Goal: Contribute content

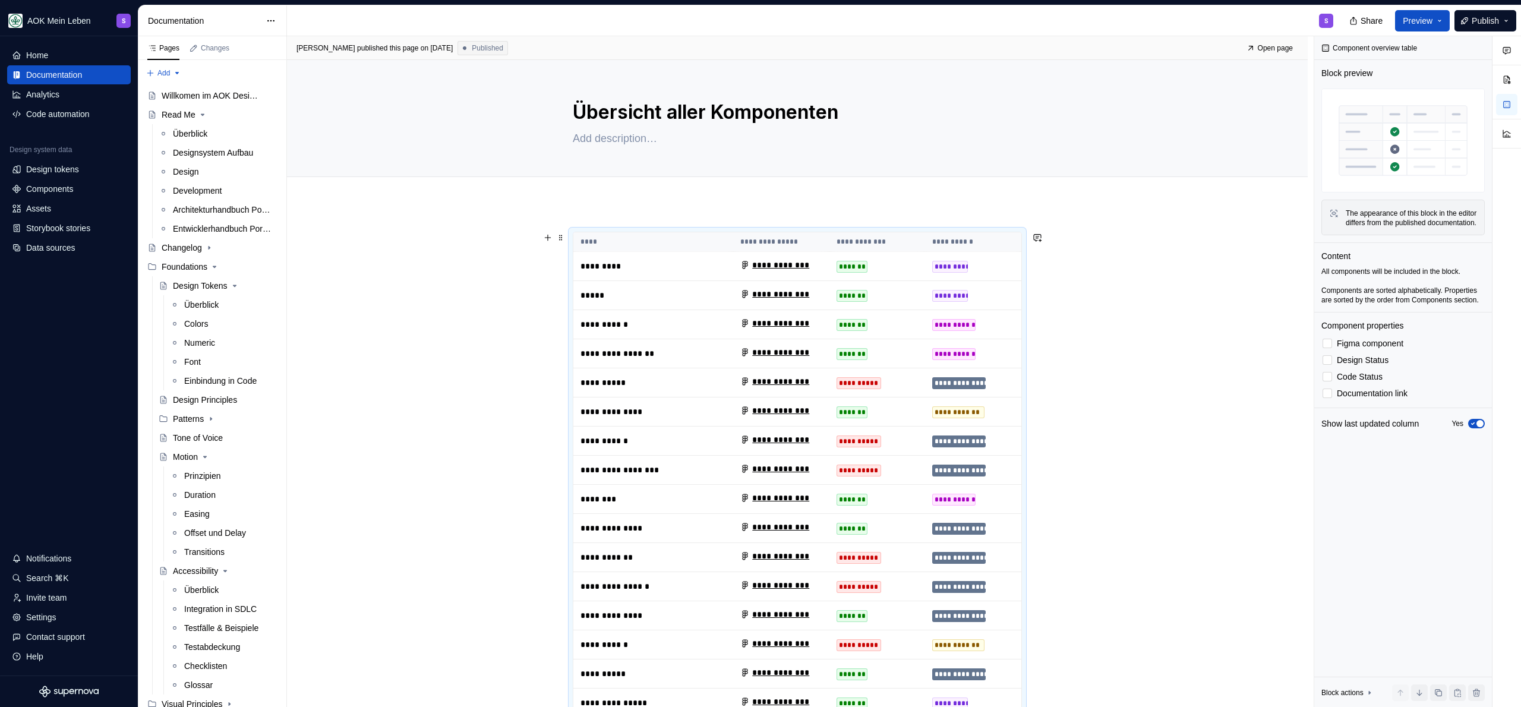
scroll to position [298, 0]
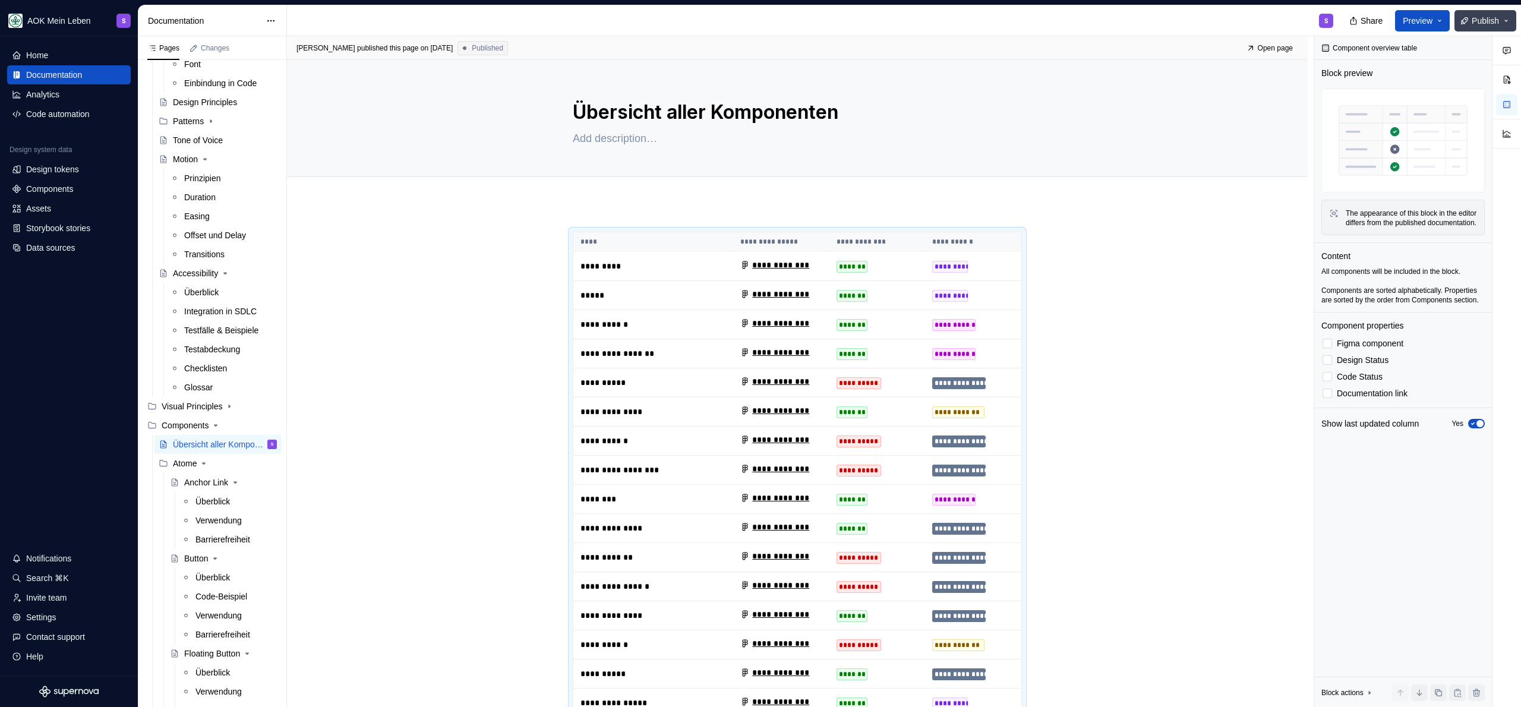
click at [1504, 18] on button "Publish" at bounding box center [1485, 20] width 62 height 21
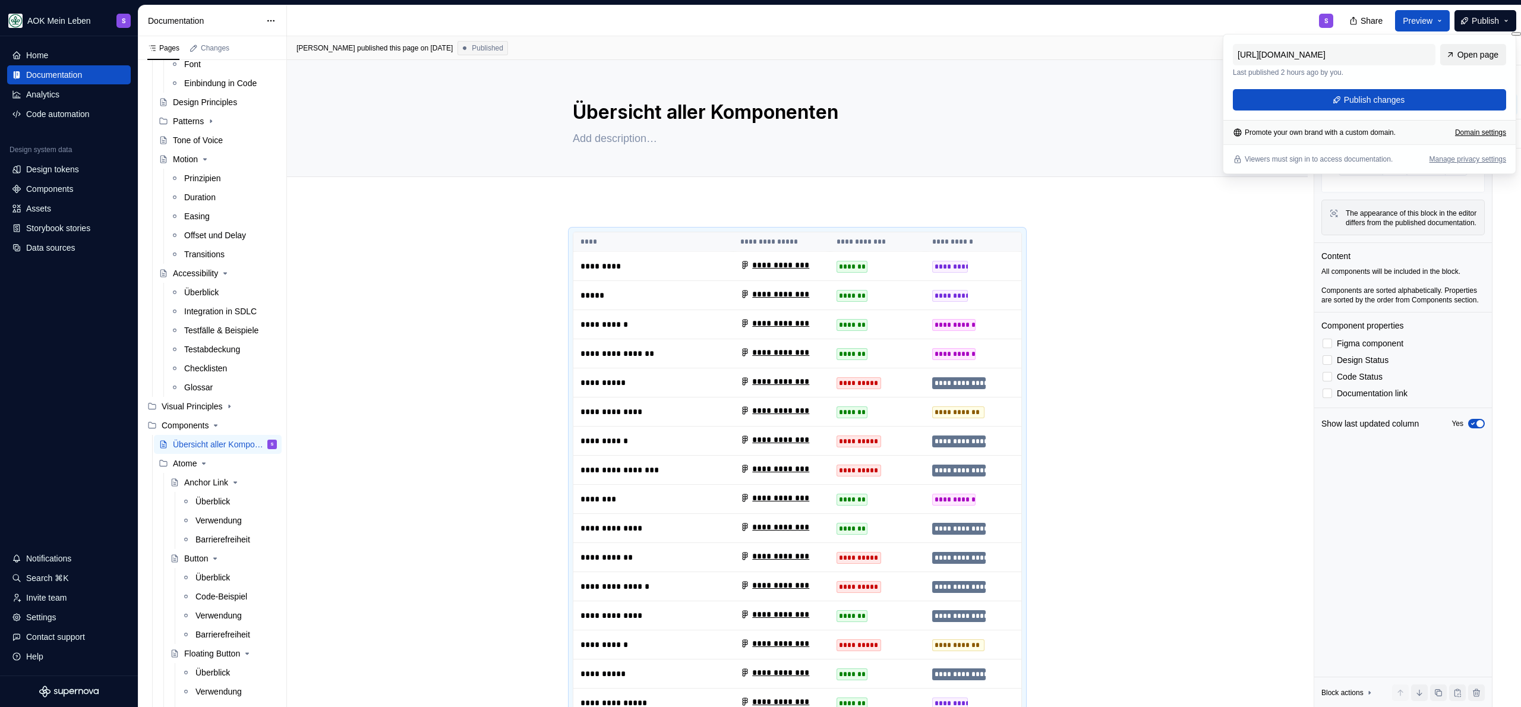
click at [1486, 49] on span "Open page" at bounding box center [1477, 55] width 41 height 12
type textarea "*"
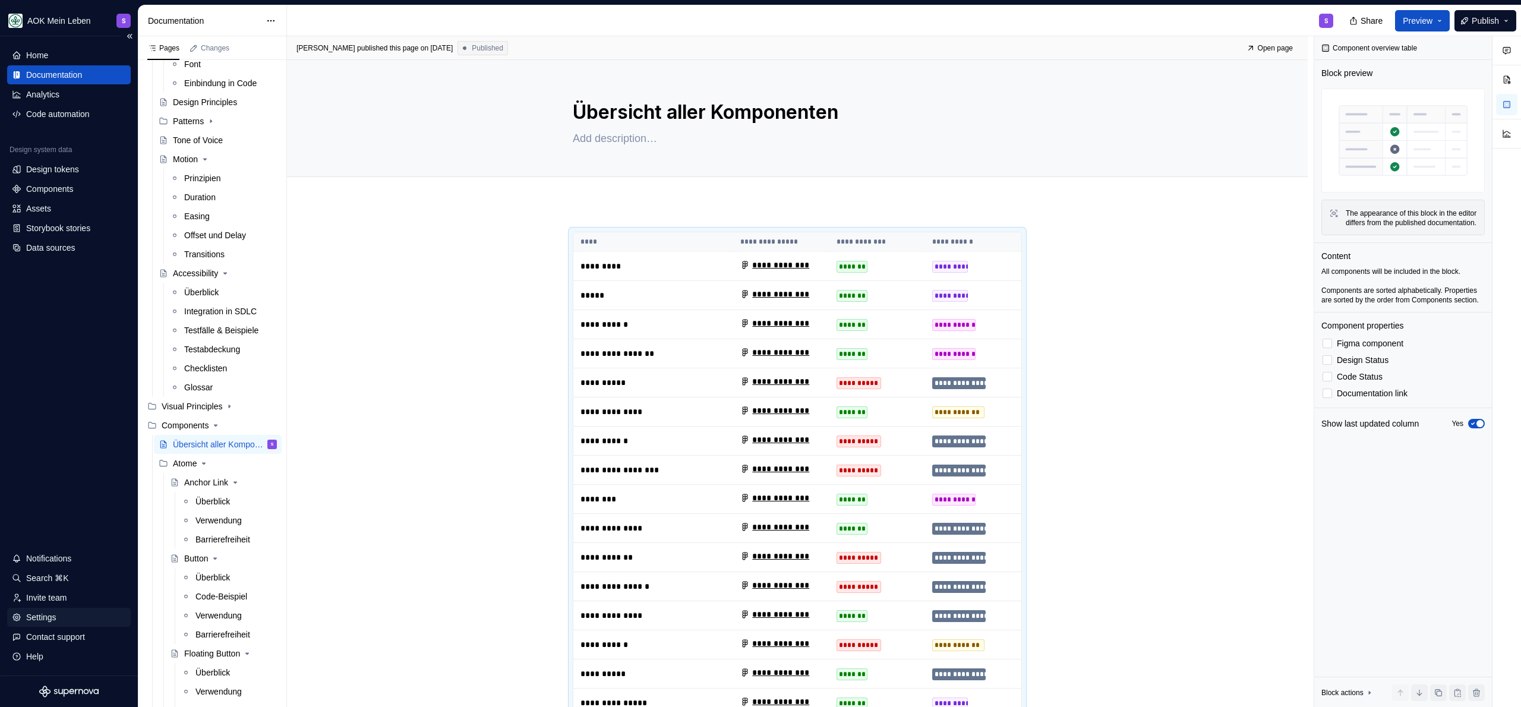
click at [53, 621] on div "Settings" at bounding box center [41, 617] width 30 height 12
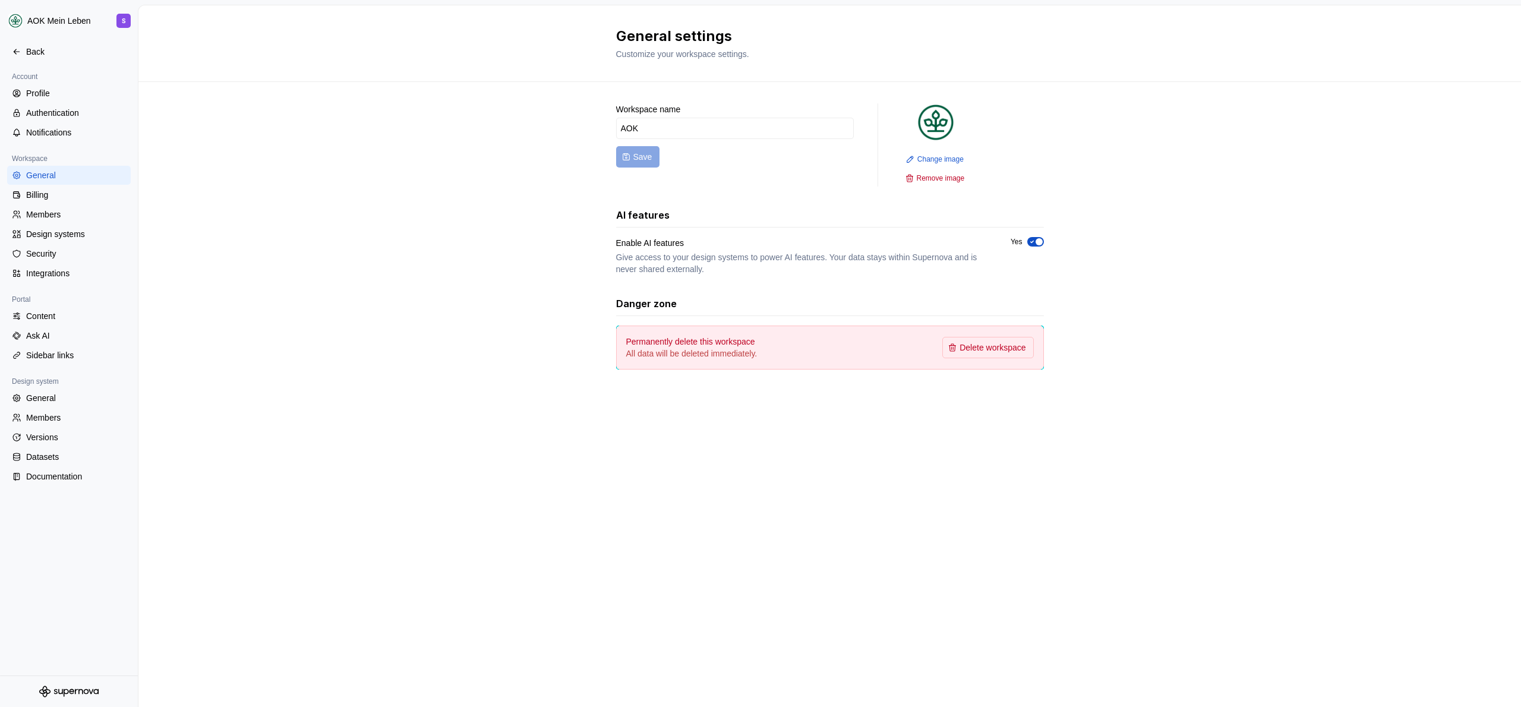
click at [63, 490] on div "Account Profile Authentication Notifications Workspace General Billing Members …" at bounding box center [69, 282] width 138 height 424
click at [68, 476] on div "Documentation" at bounding box center [76, 476] width 100 height 12
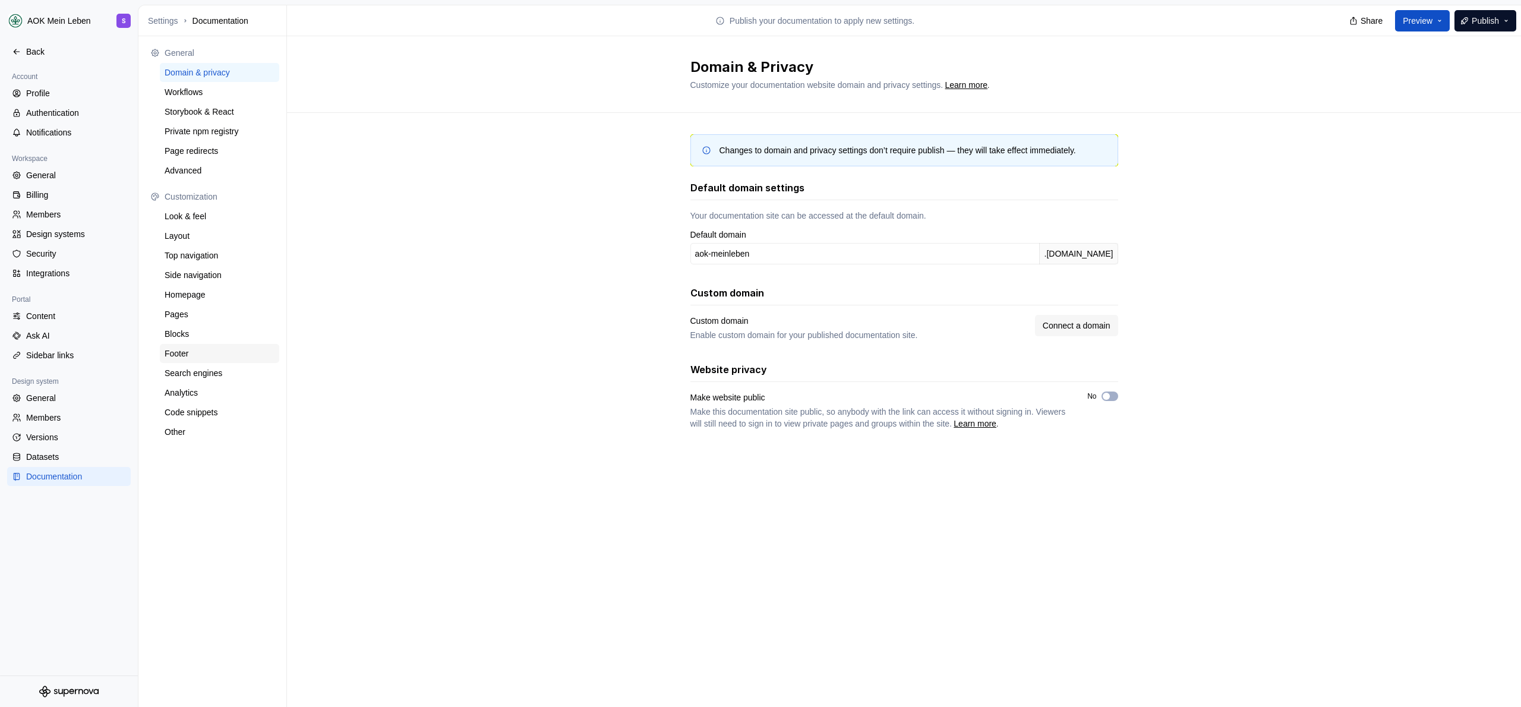
click at [207, 352] on div "Footer" at bounding box center [220, 354] width 110 height 12
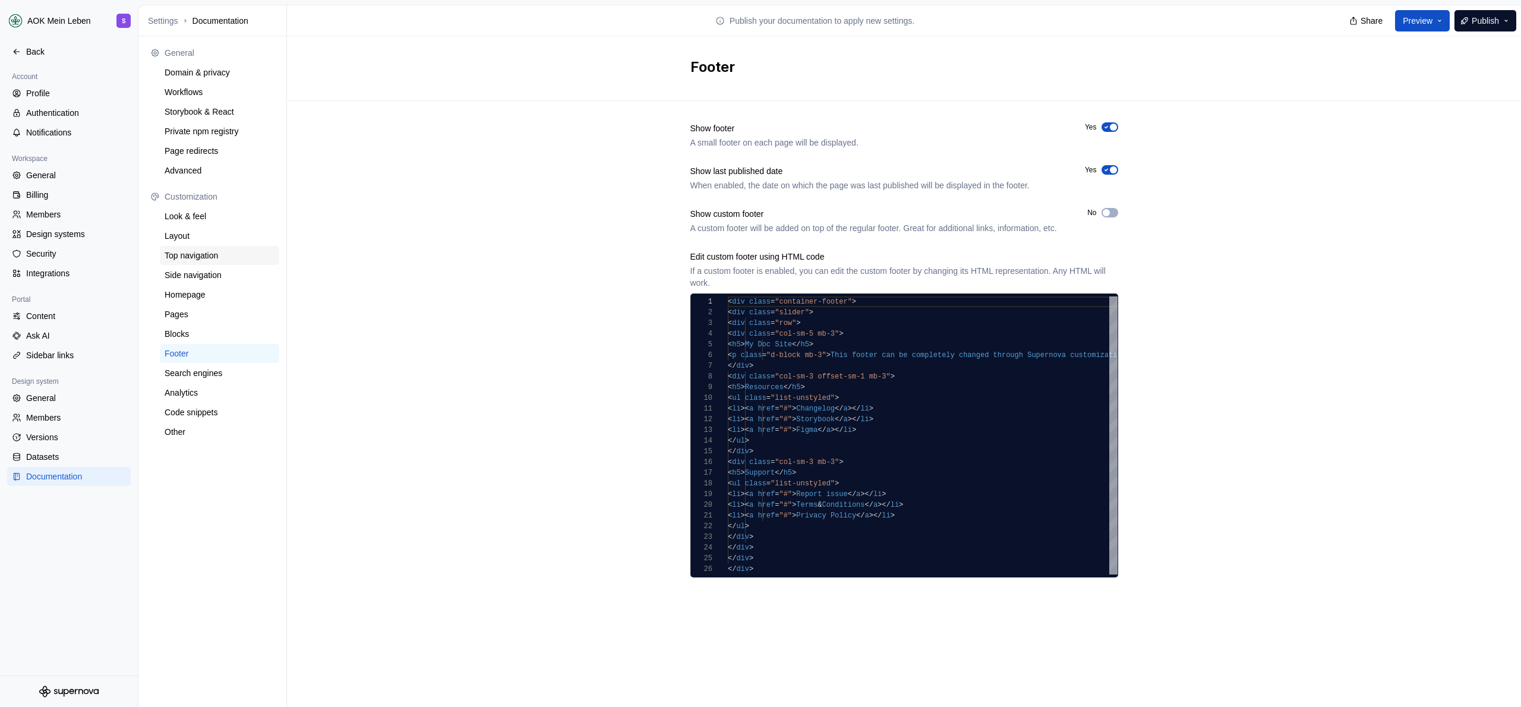
click at [211, 262] on div "Top navigation" at bounding box center [219, 255] width 119 height 19
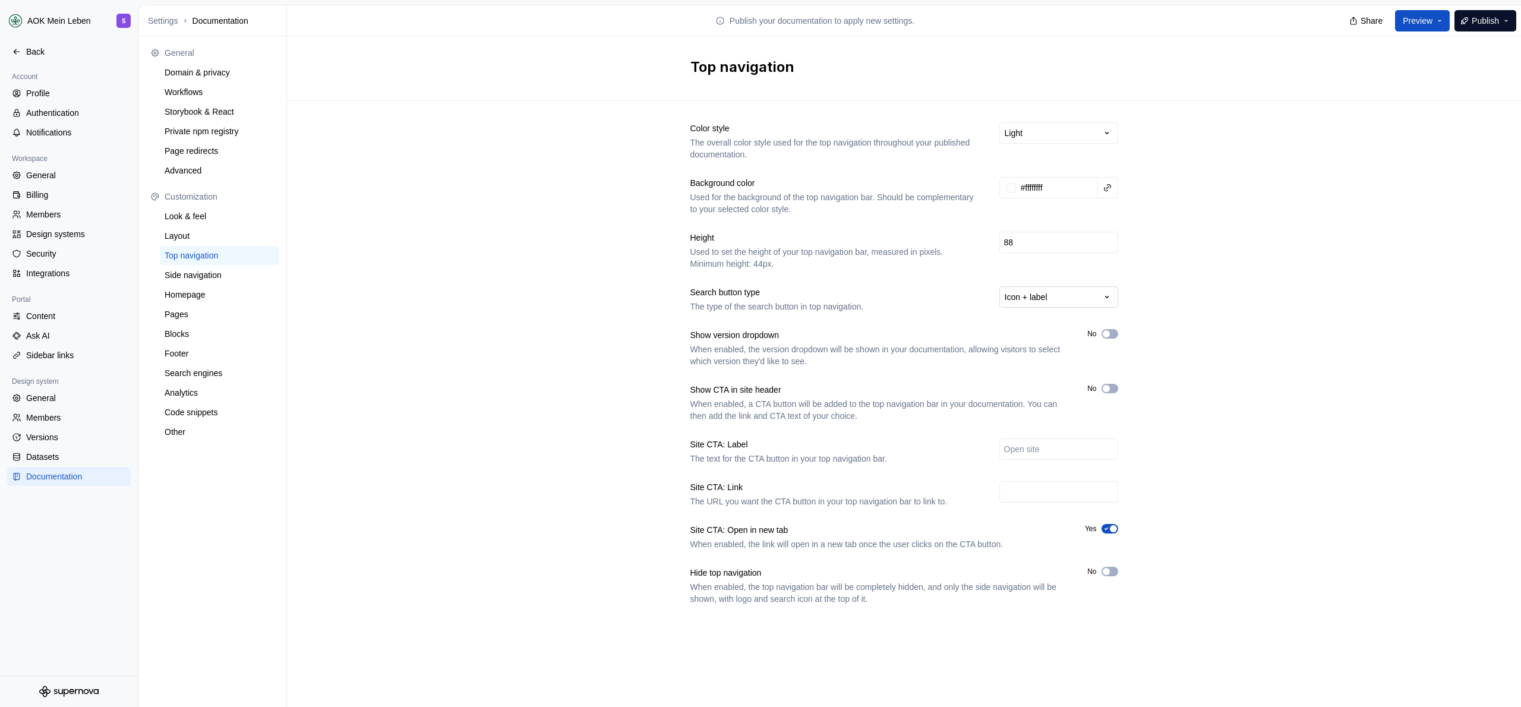
click at [1110, 298] on html "AOK Mein Leben S Back Account Profile Authentication Notifications Workspace Ge…" at bounding box center [760, 353] width 1521 height 707
click at [1206, 284] on html "AOK Mein Leben S Back Account Profile Authentication Notifications Workspace Ge…" at bounding box center [760, 353] width 1521 height 707
click at [209, 238] on div "Layout" at bounding box center [220, 236] width 110 height 12
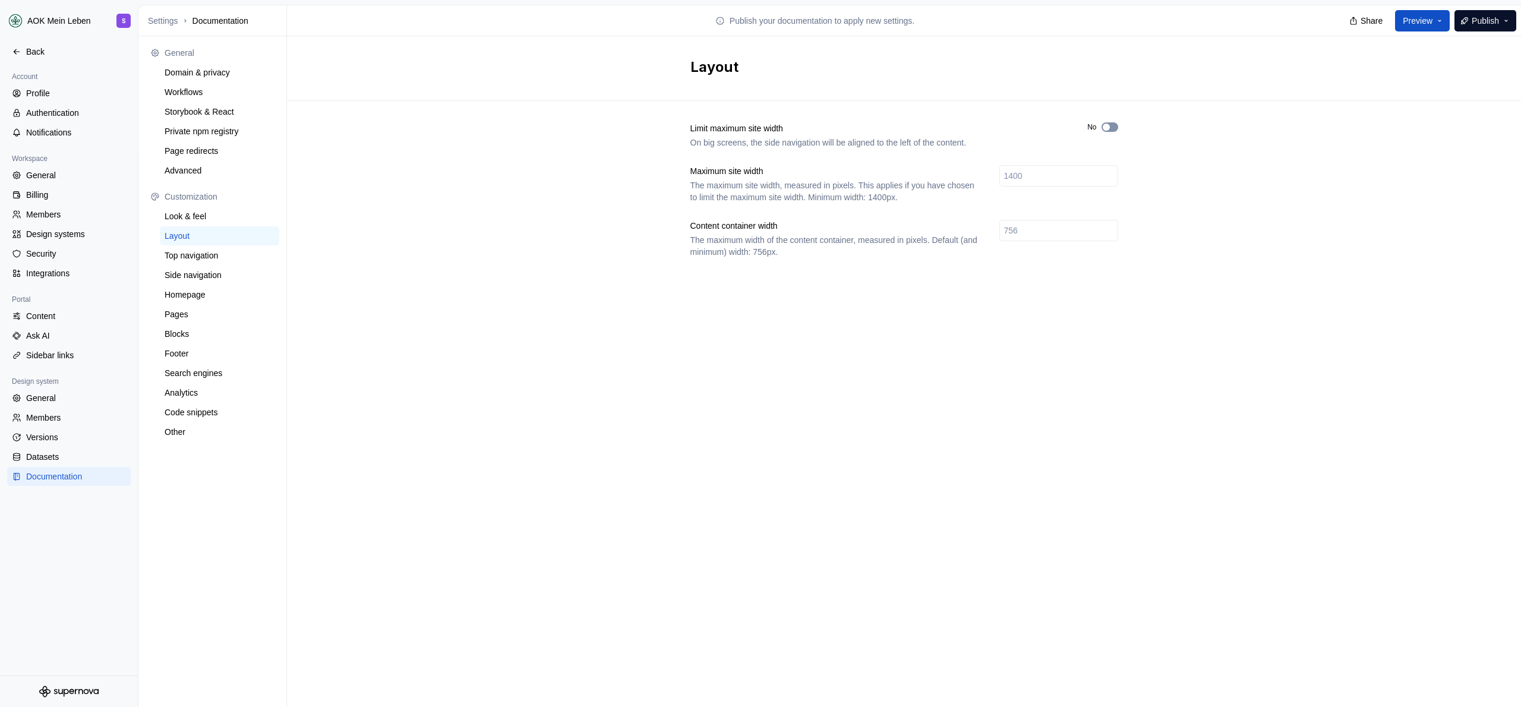
click at [1112, 124] on button "No" at bounding box center [1109, 127] width 17 height 10
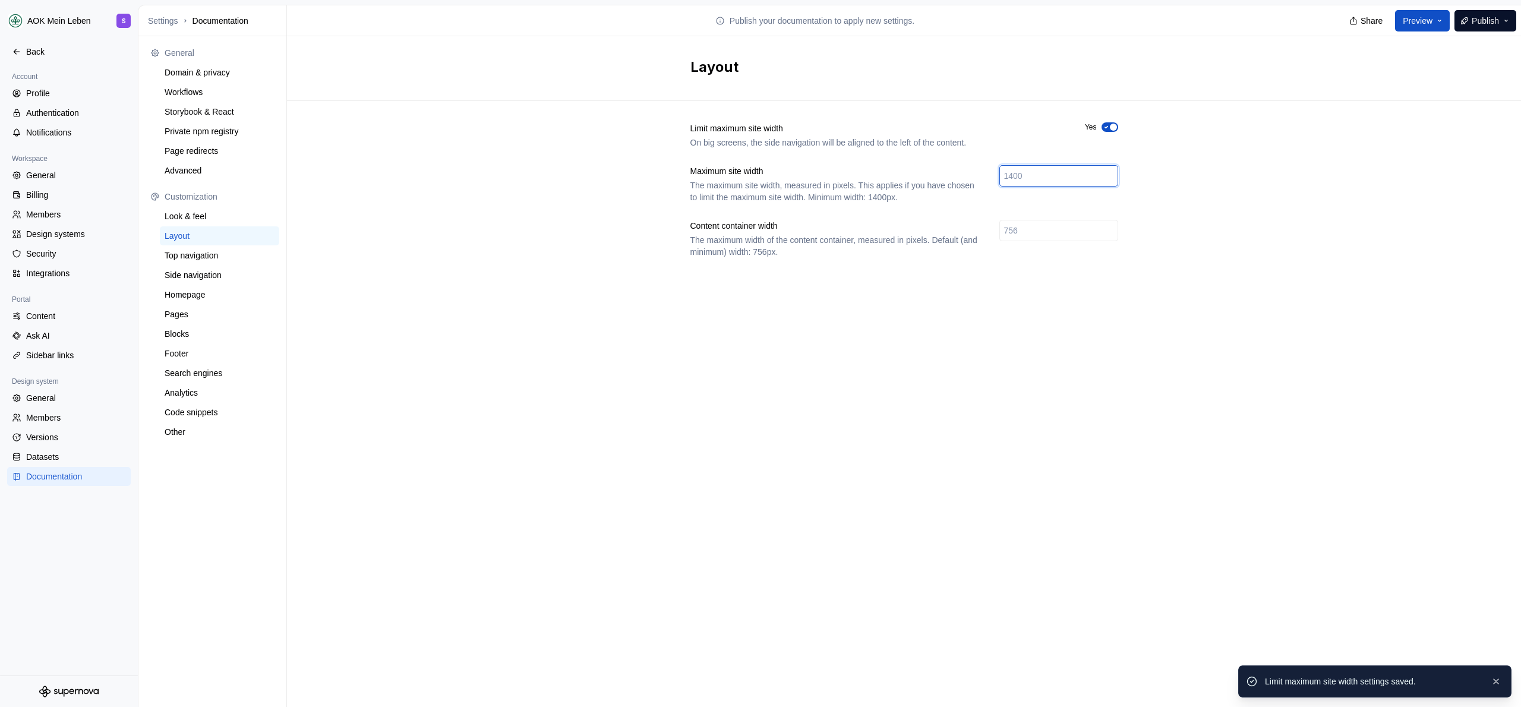
click at [1054, 177] on input "number" at bounding box center [1058, 175] width 119 height 21
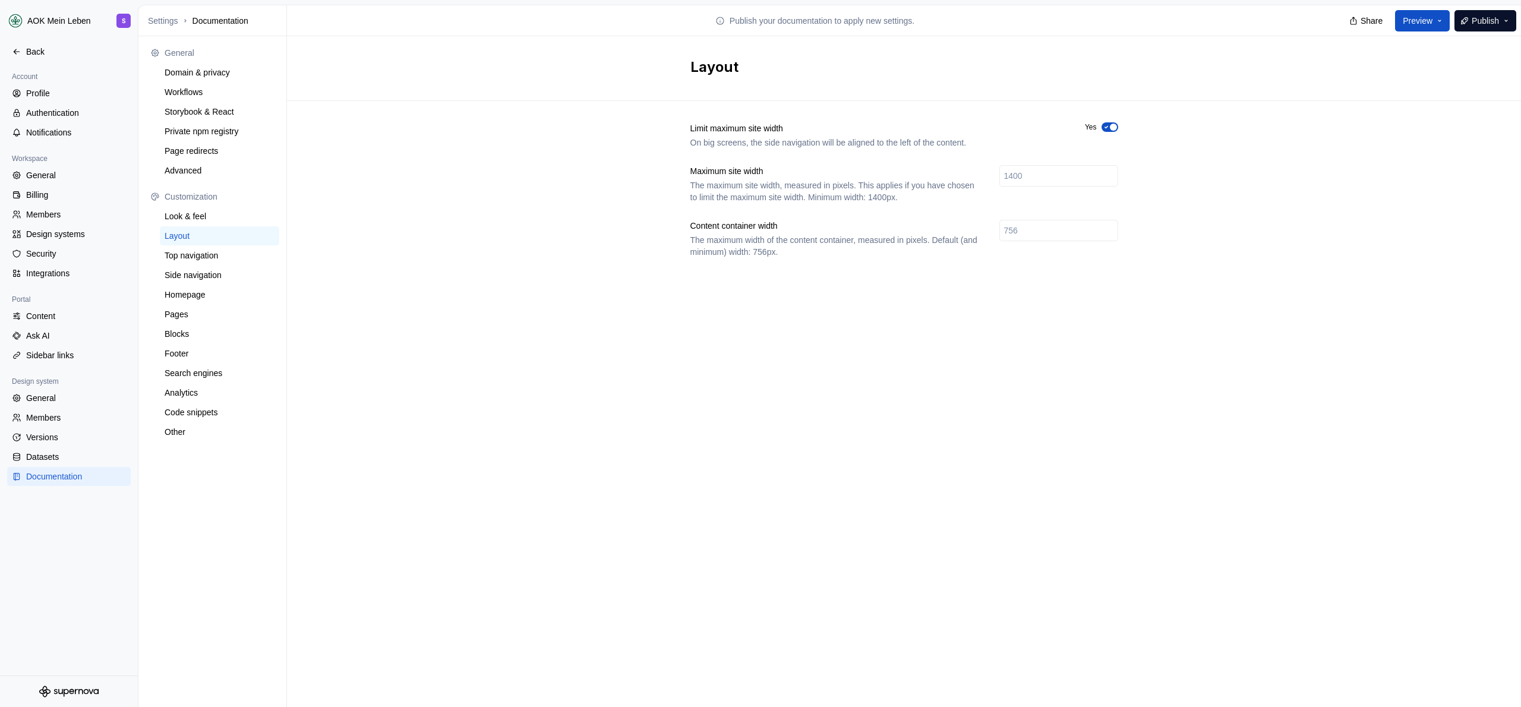
click at [1242, 211] on div "Limit maximum site width On big screens, the side navigation will be aligned to…" at bounding box center [904, 202] width 1234 height 202
click at [1464, 23] on button "Publish" at bounding box center [1485, 20] width 62 height 21
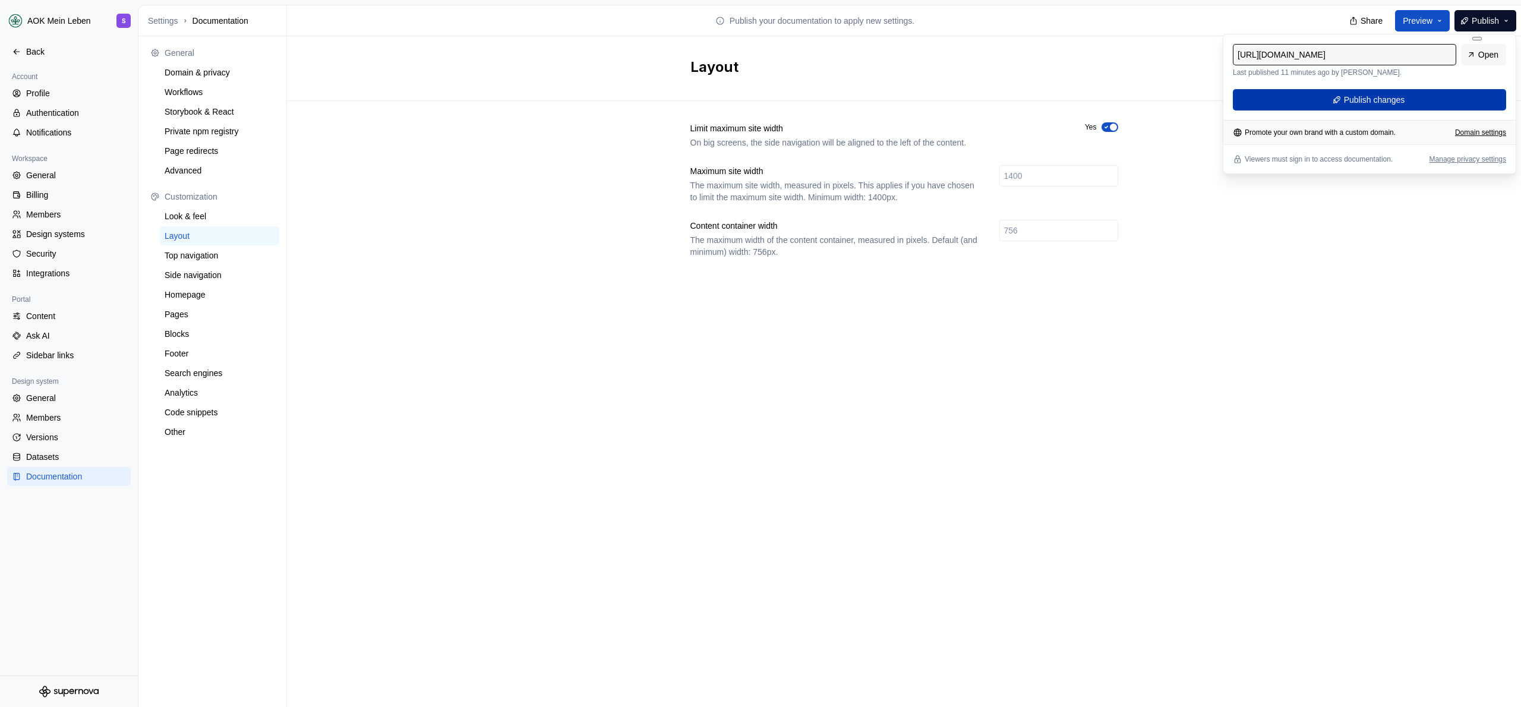
click at [1420, 102] on button "Publish changes" at bounding box center [1369, 99] width 273 height 21
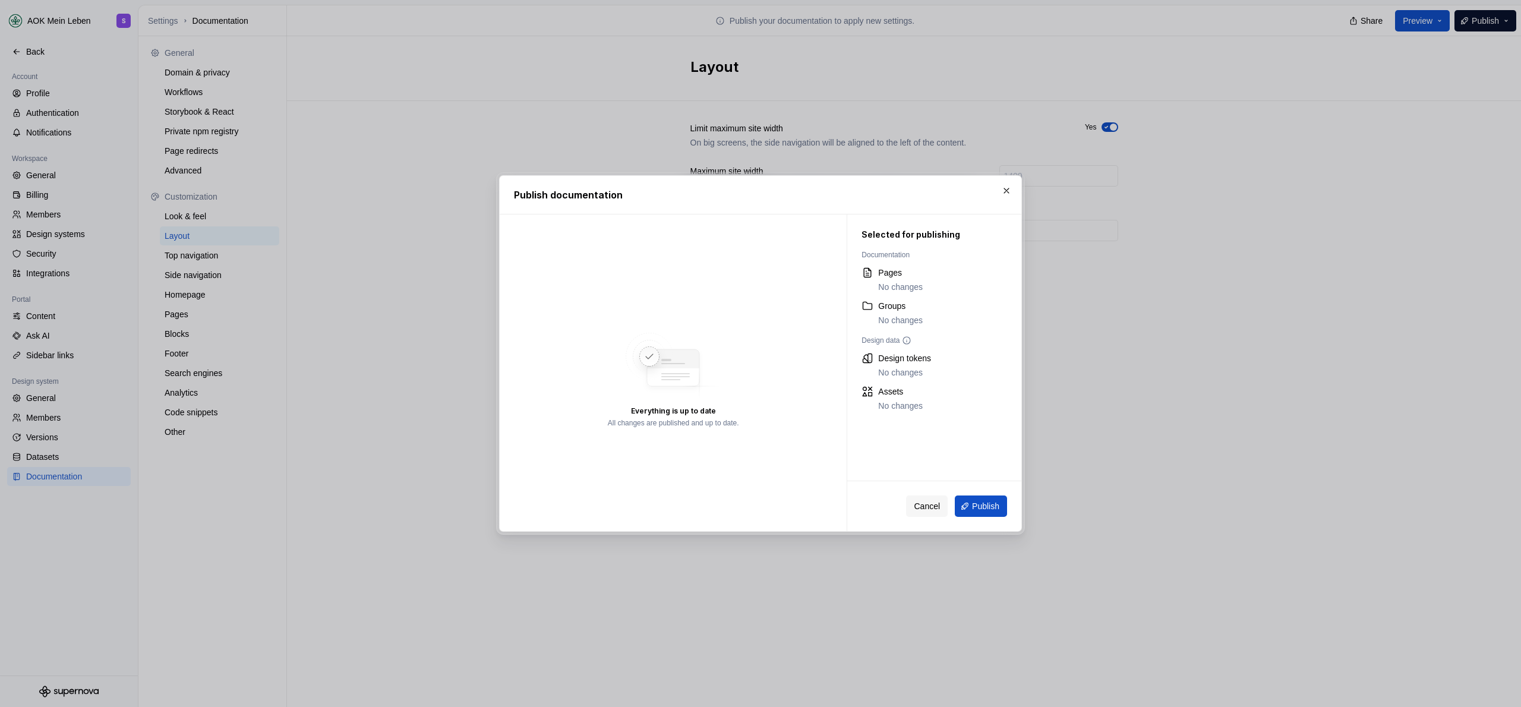
click at [980, 517] on div "Cancel Publish" at bounding box center [934, 506] width 174 height 50
click at [989, 506] on span "Publish" at bounding box center [985, 506] width 27 height 12
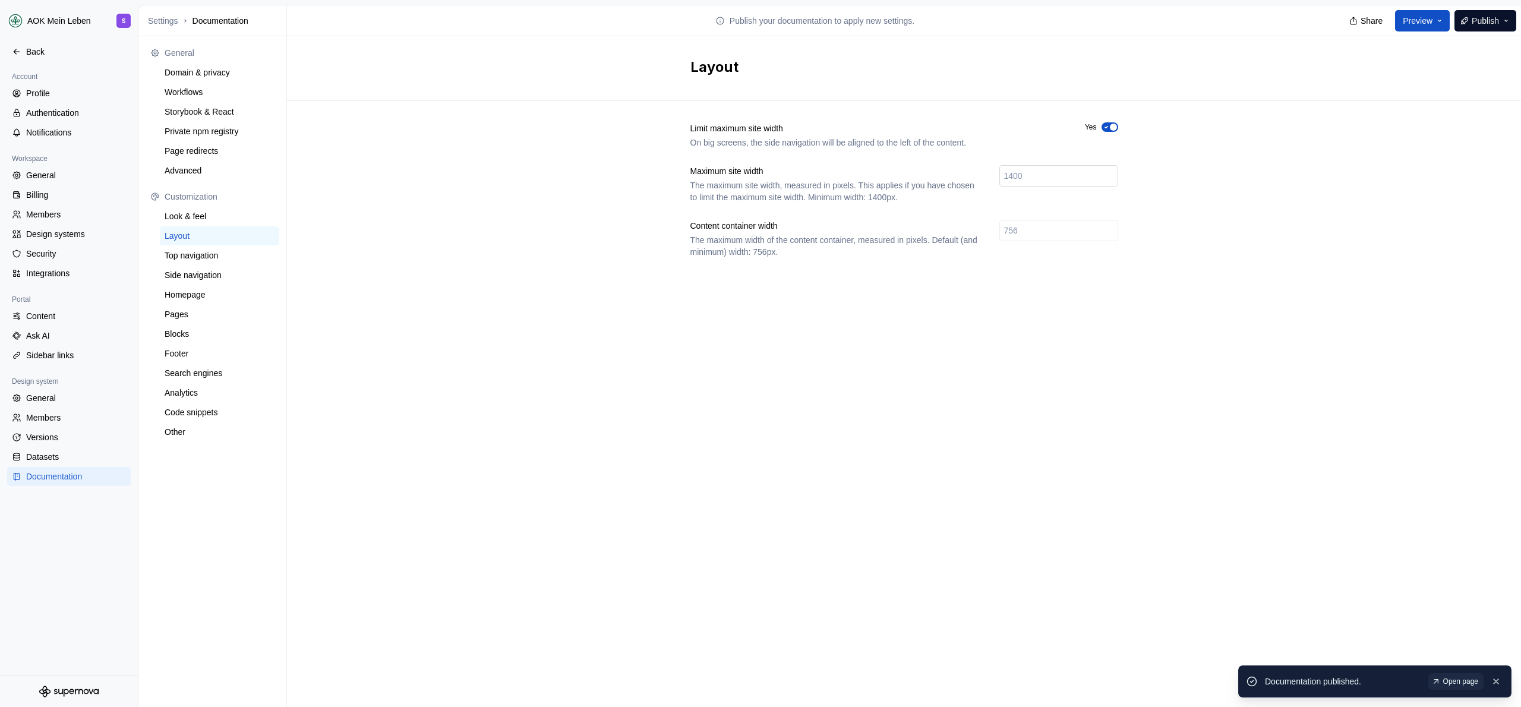
click at [1072, 173] on input "number" at bounding box center [1058, 175] width 119 height 21
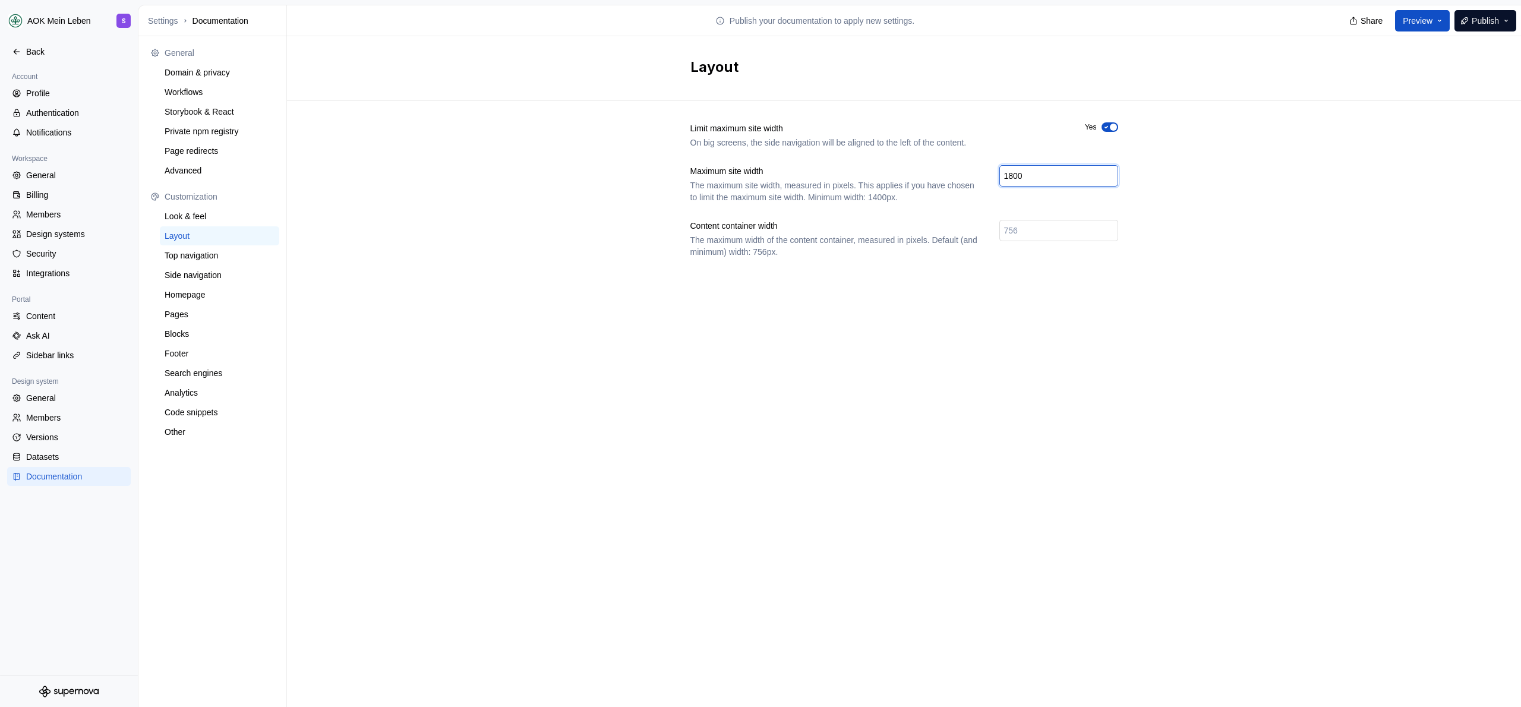
type input "1800"
click at [1097, 233] on input "number" at bounding box center [1058, 230] width 119 height 21
type input "1000"
click at [1465, 20] on button "Publish" at bounding box center [1485, 20] width 62 height 21
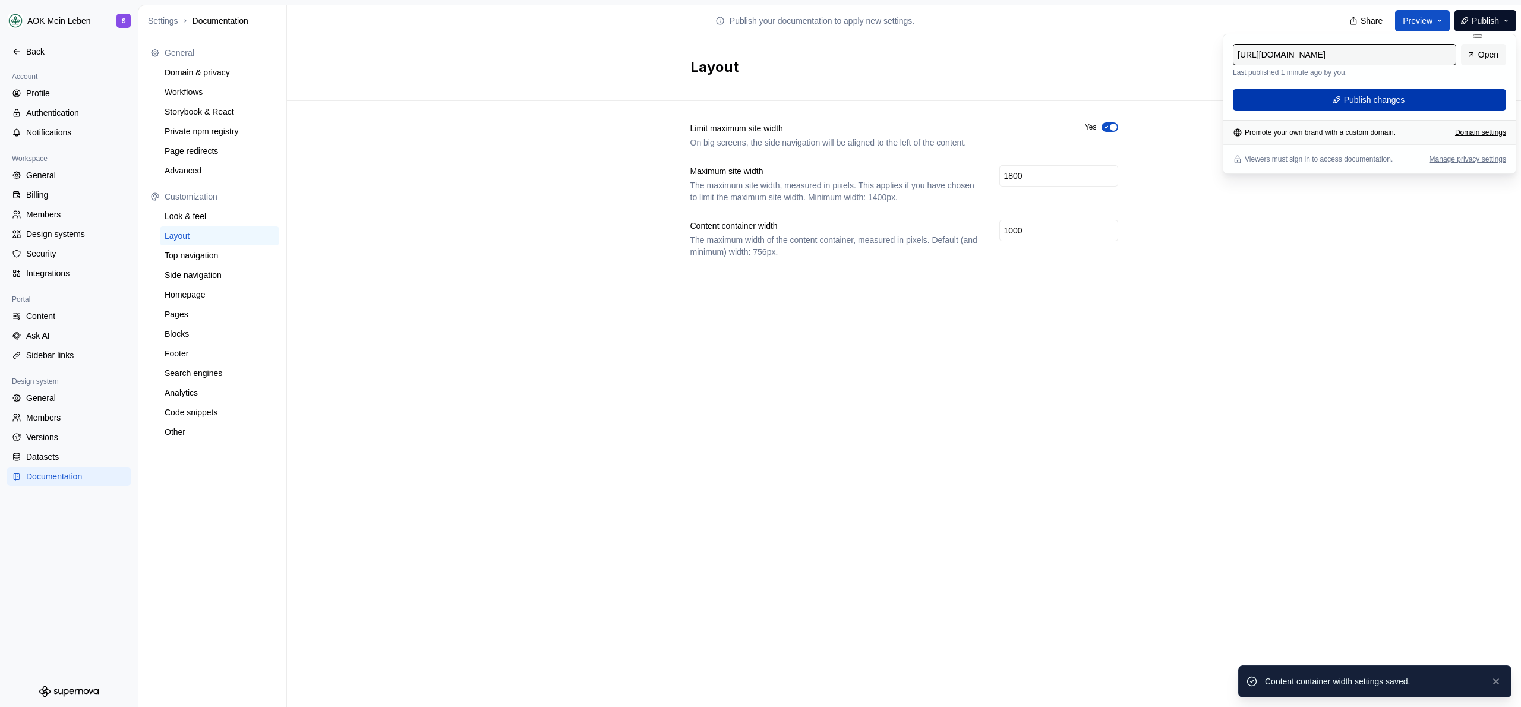
click at [1419, 97] on button "Publish changes" at bounding box center [1369, 99] width 273 height 21
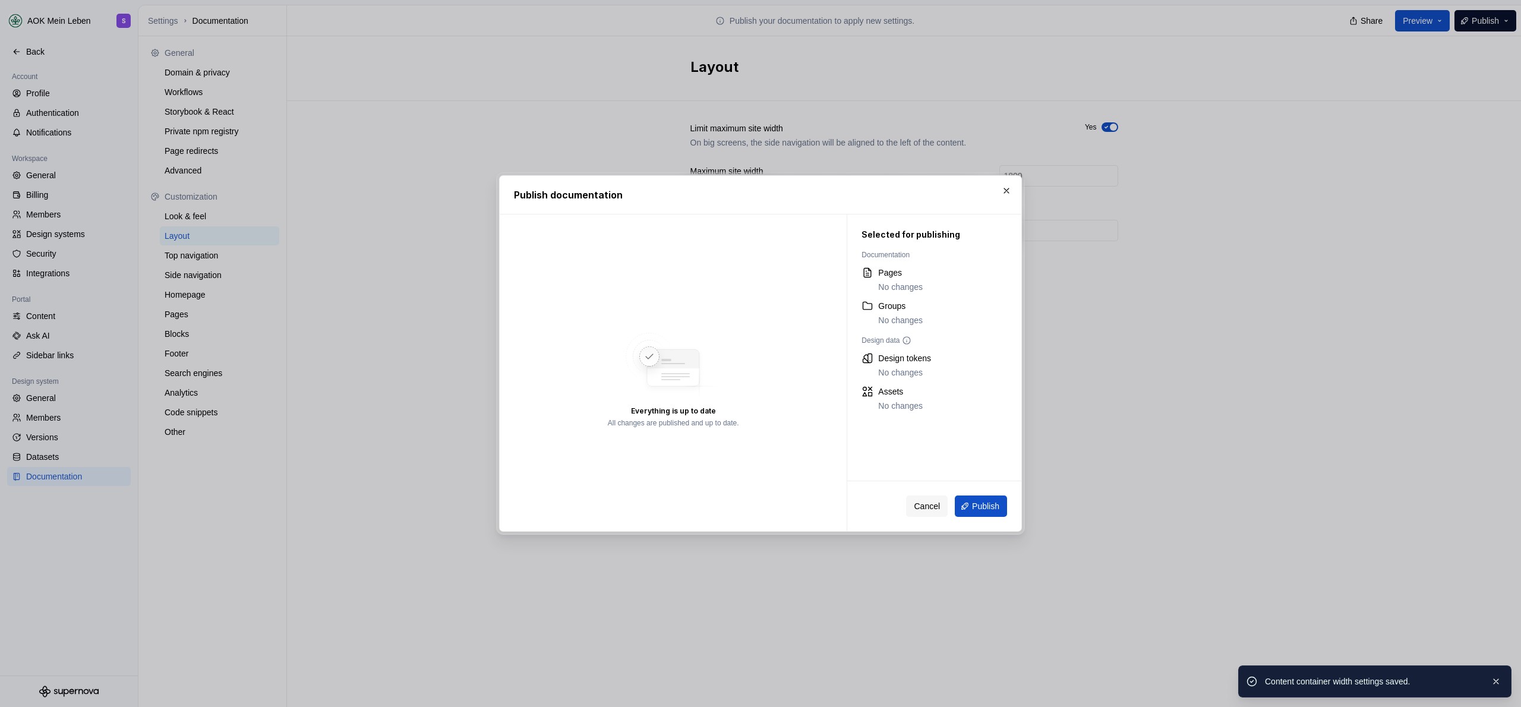
drag, startPoint x: 981, startPoint y: 500, endPoint x: 993, endPoint y: 497, distance: 12.2
click at [981, 500] on span "Publish" at bounding box center [985, 506] width 27 height 12
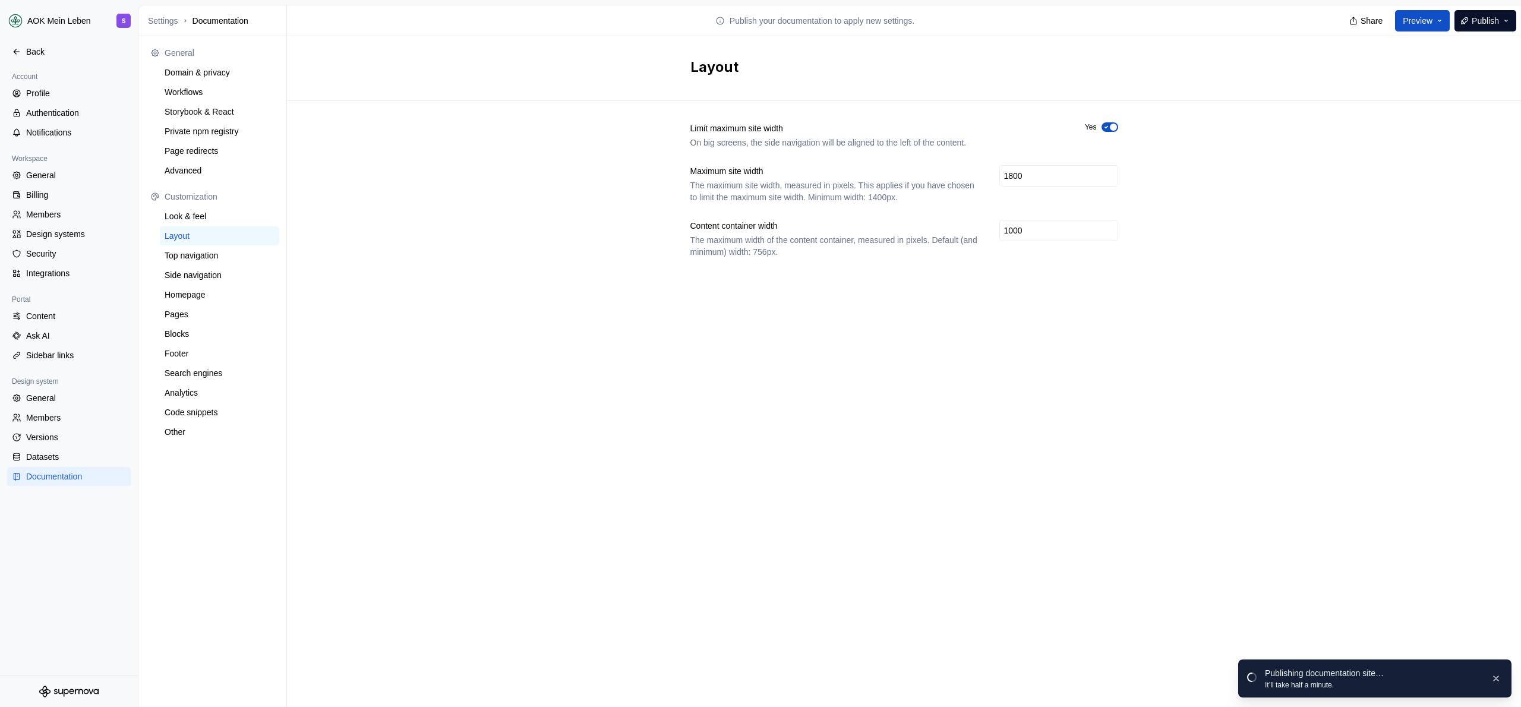
click at [488, 239] on div "Limit maximum site width On big screens, the side navigation will be aligned to…" at bounding box center [904, 202] width 1234 height 202
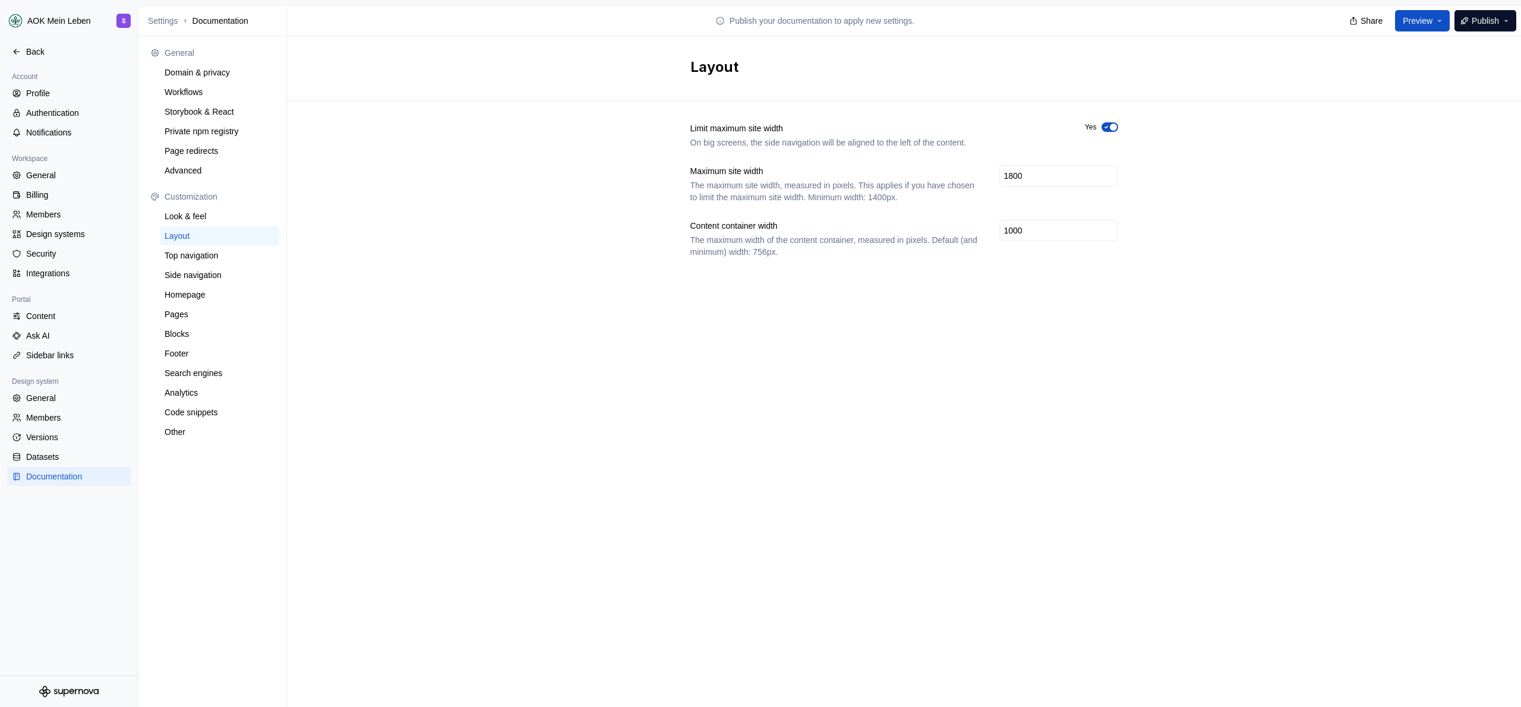
click at [446, 309] on div "Layout Limit maximum site width On big screens, the side navigation will be ali…" at bounding box center [904, 371] width 1234 height 671
click at [34, 53] on div "Back" at bounding box center [76, 52] width 100 height 12
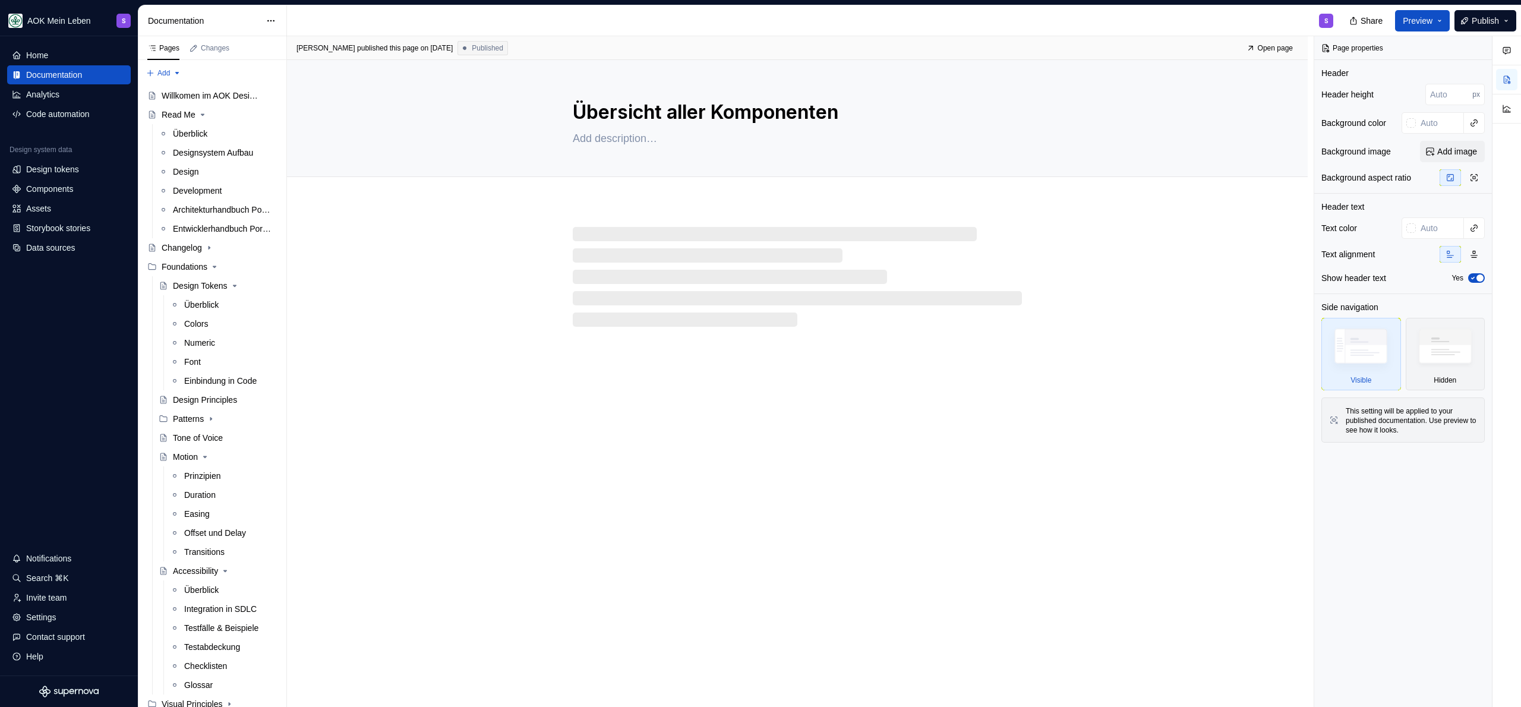
click at [446, 16] on div "S" at bounding box center [815, 20] width 1056 height 31
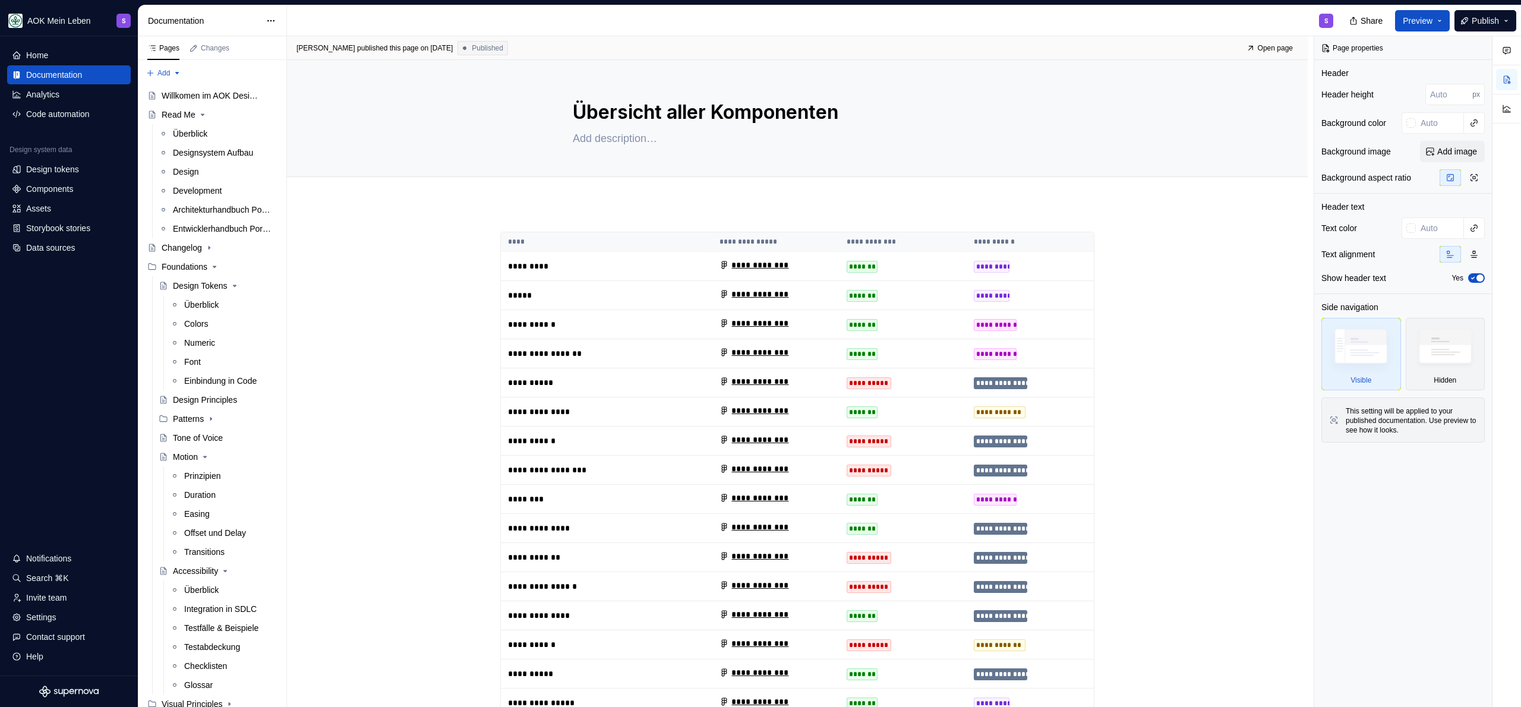
click at [437, 15] on div "S" at bounding box center [815, 20] width 1056 height 31
click at [545, 15] on div "S" at bounding box center [815, 20] width 1056 height 31
click at [45, 186] on div "Components" at bounding box center [49, 189] width 47 height 12
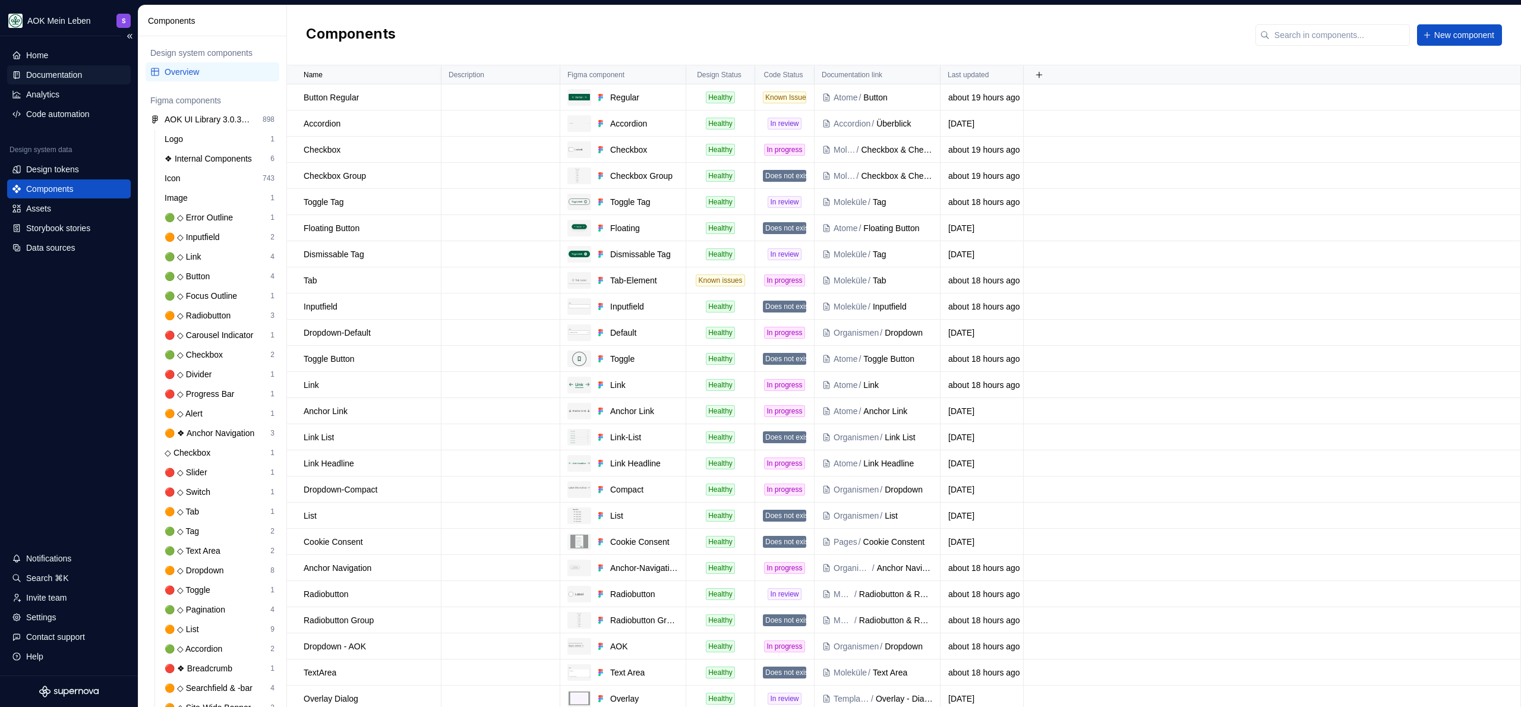
click at [75, 68] on div "Documentation" at bounding box center [69, 74] width 124 height 19
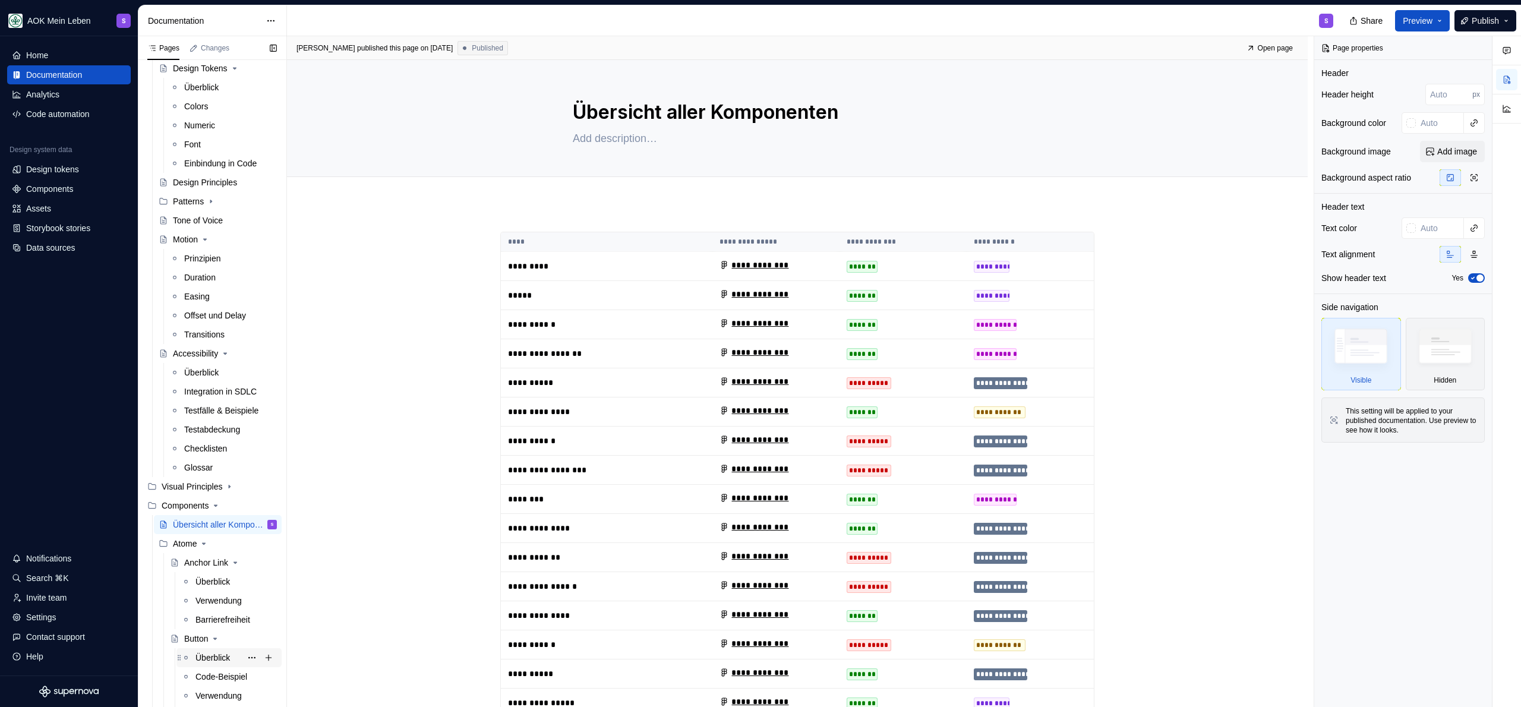
scroll to position [304, 0]
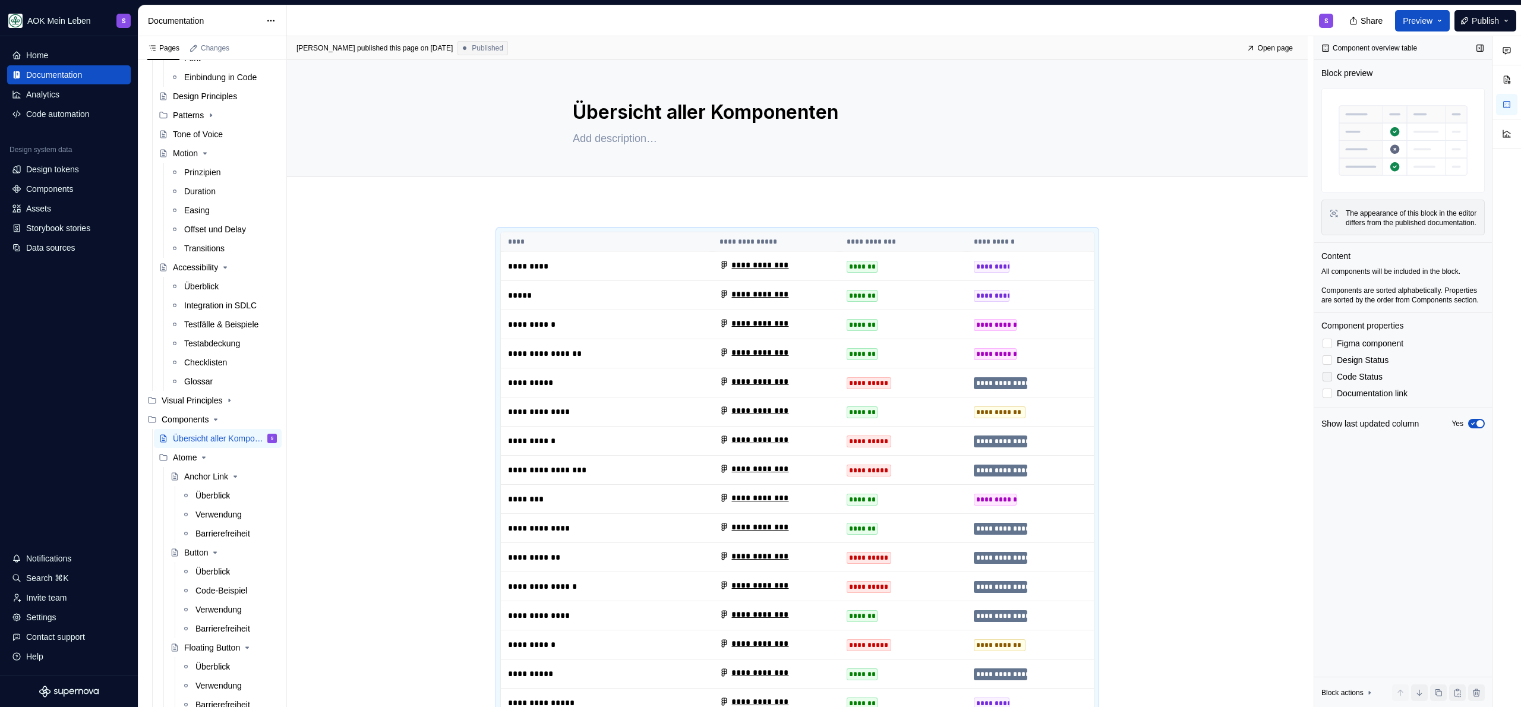
click at [1370, 381] on span "Code Status" at bounding box center [1360, 377] width 46 height 10
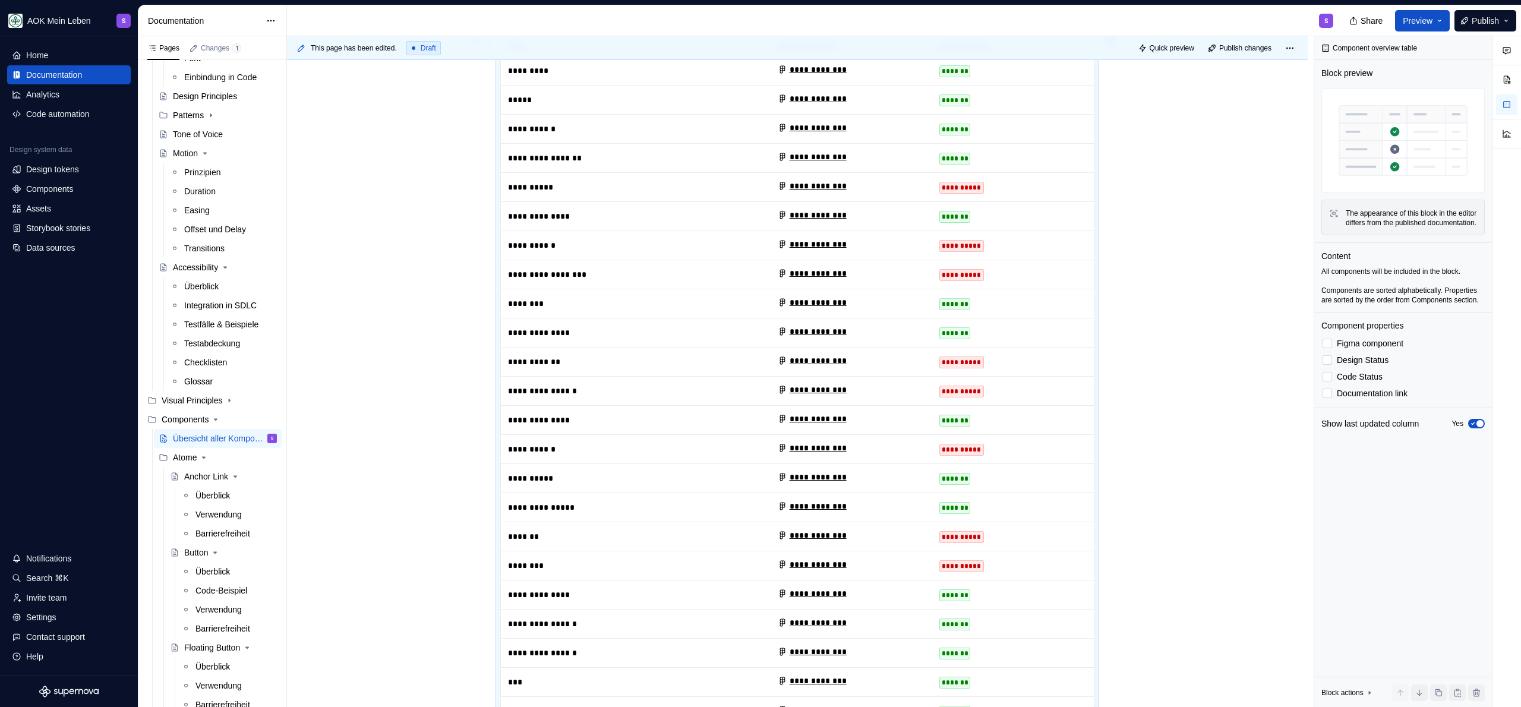
scroll to position [0, 0]
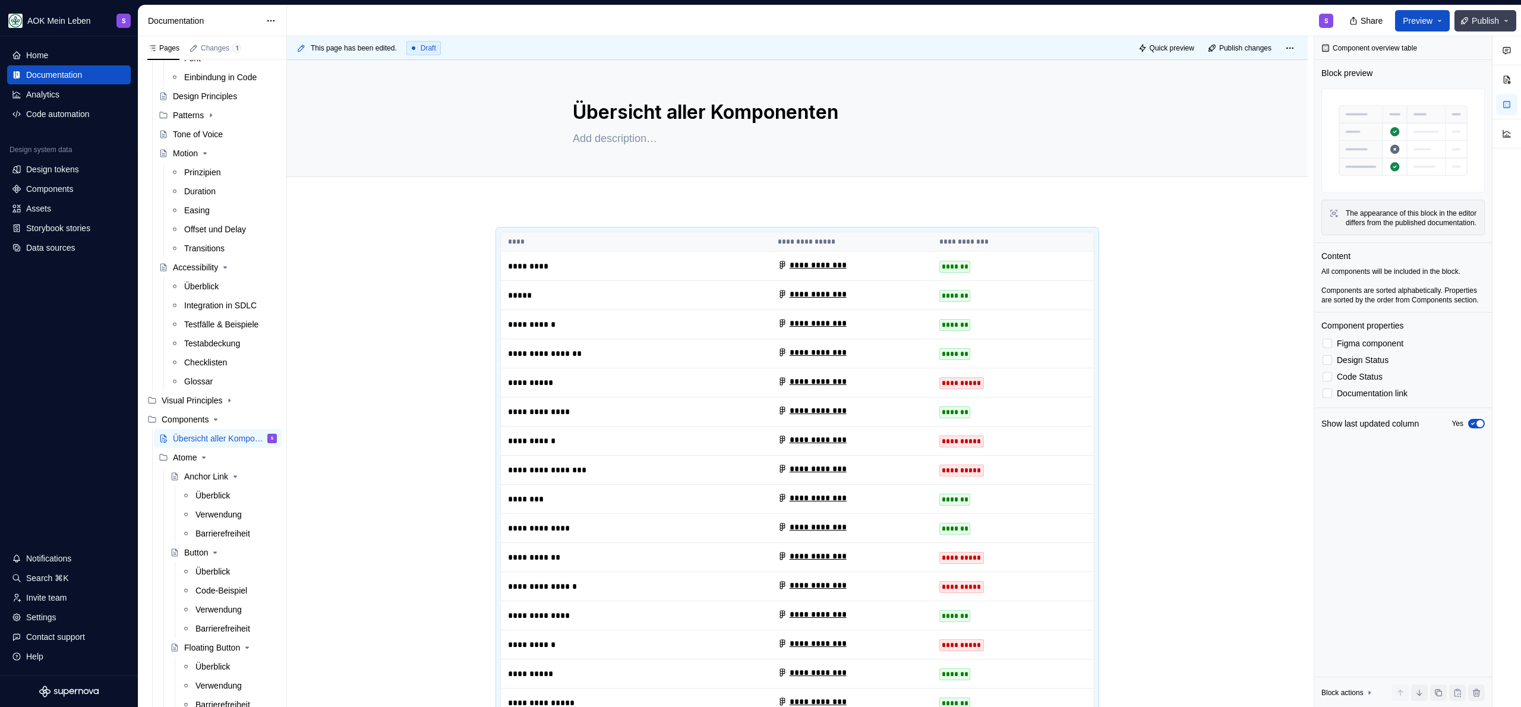
click at [1484, 23] on span "Publish" at bounding box center [1484, 21] width 27 height 12
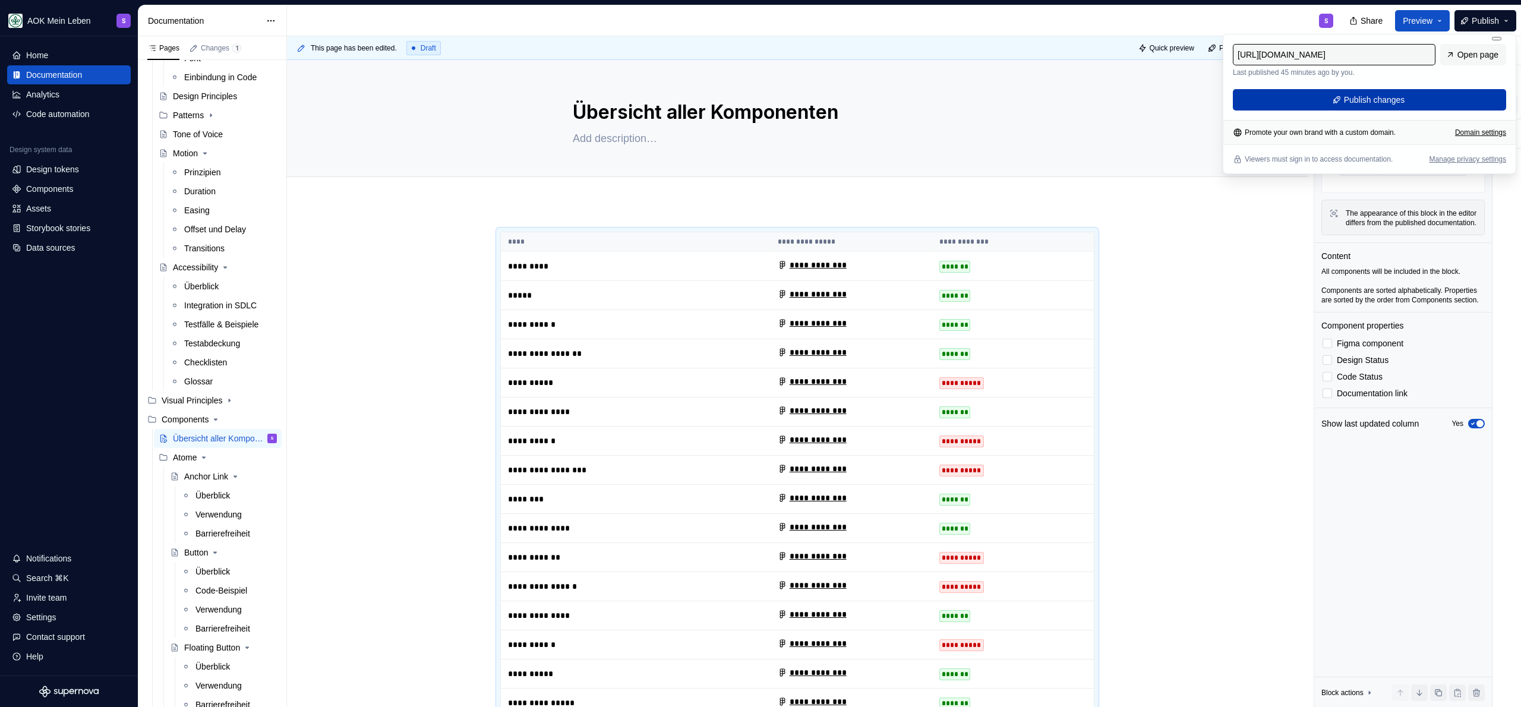
click at [1408, 103] on button "Publish changes" at bounding box center [1369, 99] width 273 height 21
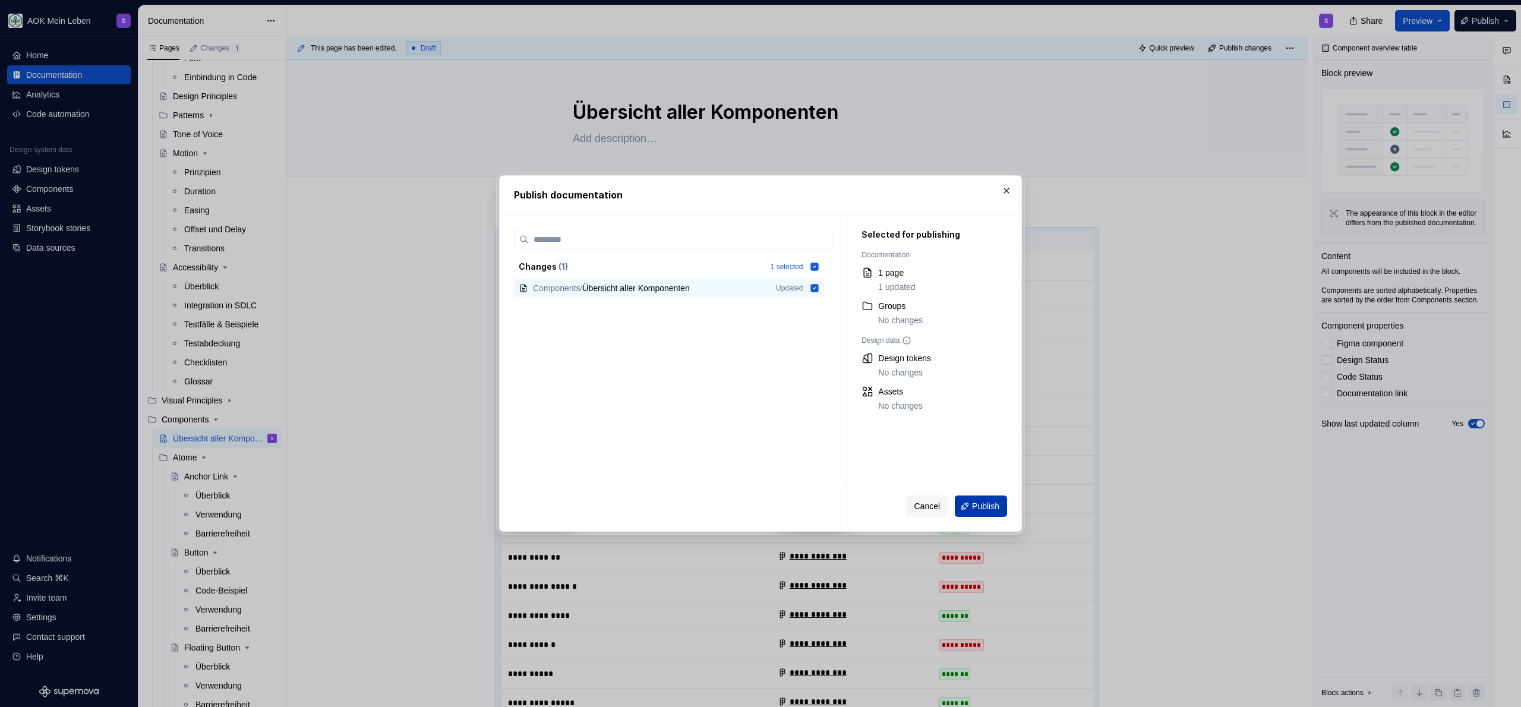
click at [979, 509] on span "Publish" at bounding box center [985, 506] width 27 height 12
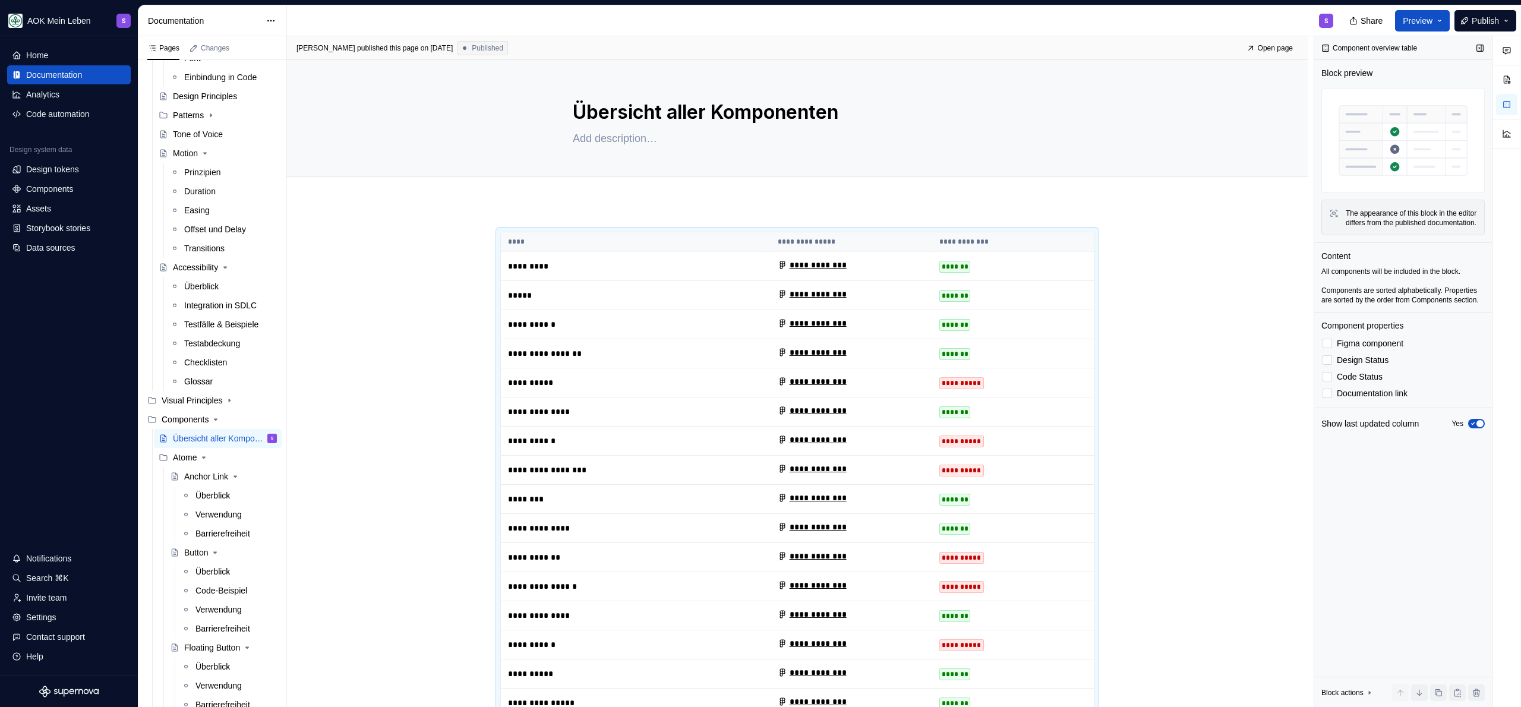
click at [1383, 260] on div "Content" at bounding box center [1402, 256] width 163 height 12
drag, startPoint x: 69, startPoint y: 191, endPoint x: 76, endPoint y: 191, distance: 7.1
click at [69, 191] on div "Components" at bounding box center [49, 189] width 47 height 12
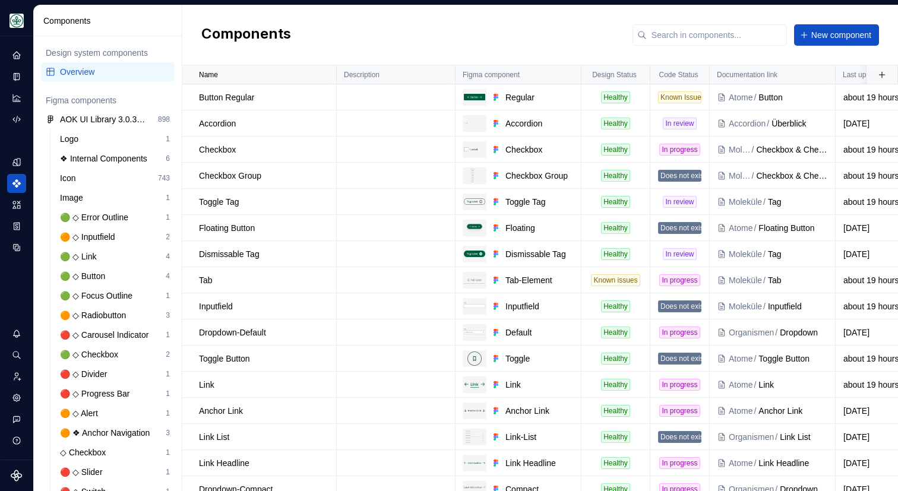
click at [470, 33] on div "Components New component" at bounding box center [540, 35] width 716 height 60
click at [260, 74] on div "Name" at bounding box center [264, 75] width 130 height 10
click at [267, 76] on div "Name" at bounding box center [264, 75] width 130 height 10
click at [321, 73] on html "AOK Mein Leben S Design system data Components Design system components Overvie…" at bounding box center [449, 245] width 898 height 491
click at [353, 102] on div "Sort ascending" at bounding box center [372, 98] width 77 height 12
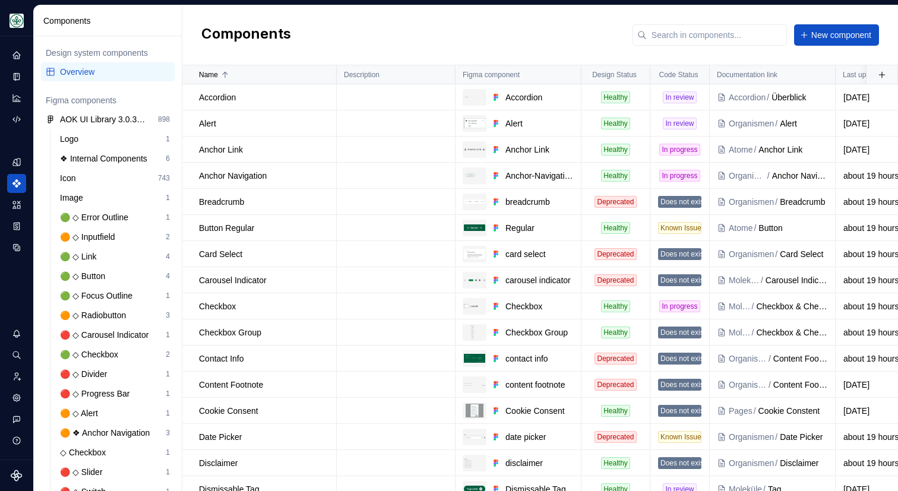
click at [371, 17] on div "Components New component" at bounding box center [540, 35] width 716 height 60
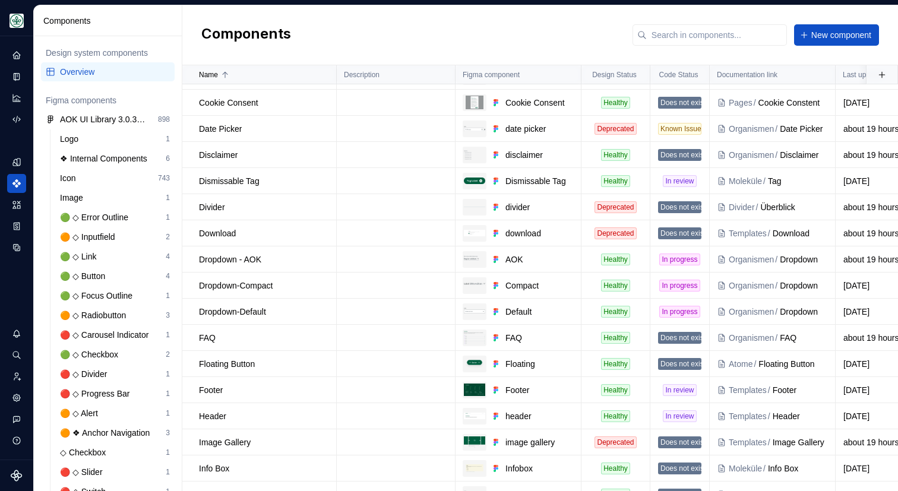
scroll to position [310, 0]
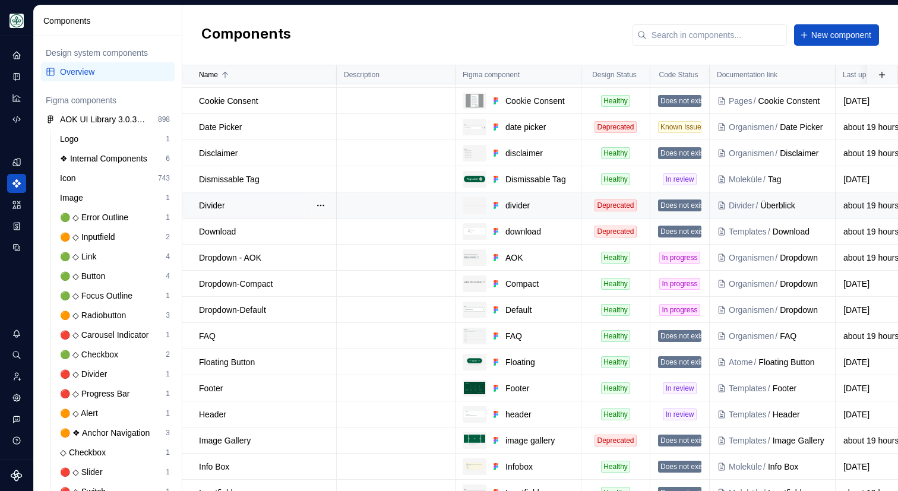
click at [686, 200] on div "Does not exist" at bounding box center [679, 206] width 43 height 12
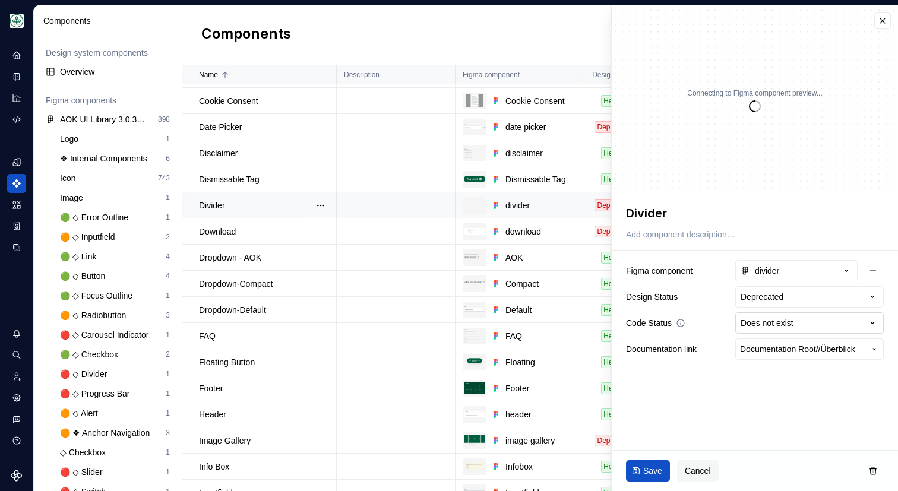
type textarea "*"
click at [795, 323] on html "AOK Mein Leben S Design system data Components Design system components Overvie…" at bounding box center [449, 245] width 898 height 491
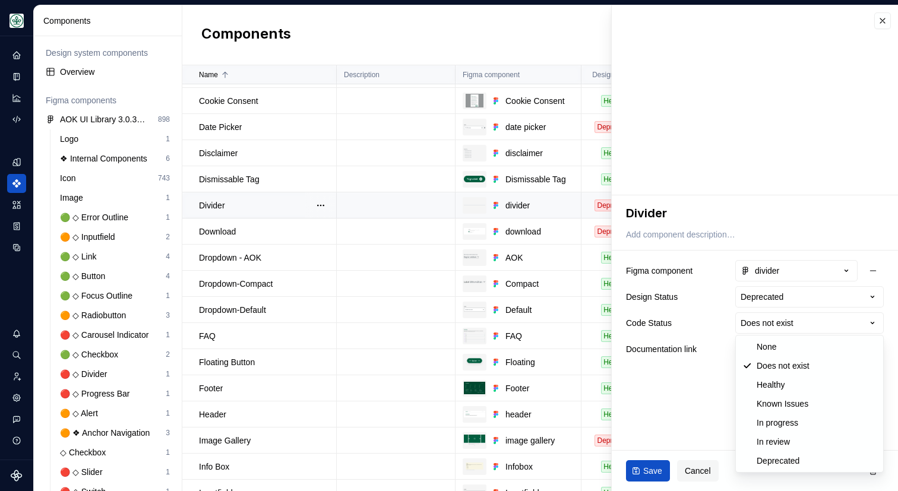
select select "**********"
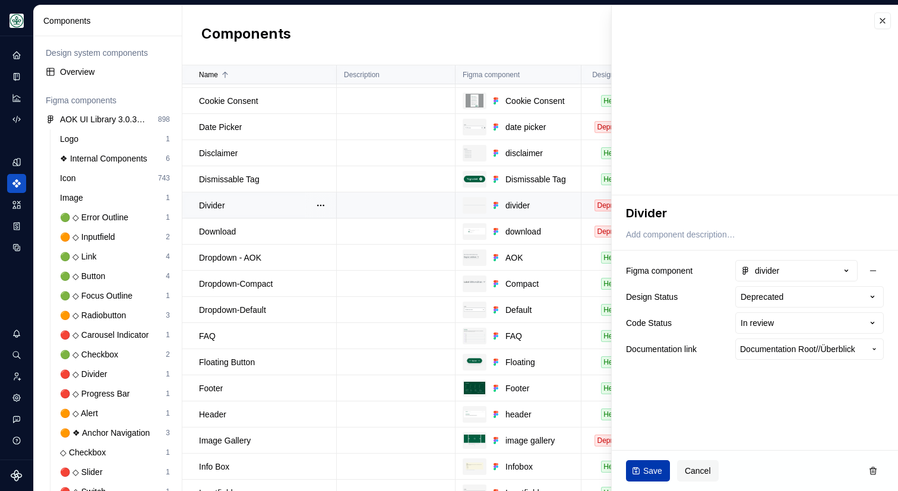
click at [650, 474] on span "Save" at bounding box center [652, 471] width 19 height 12
type textarea "*"
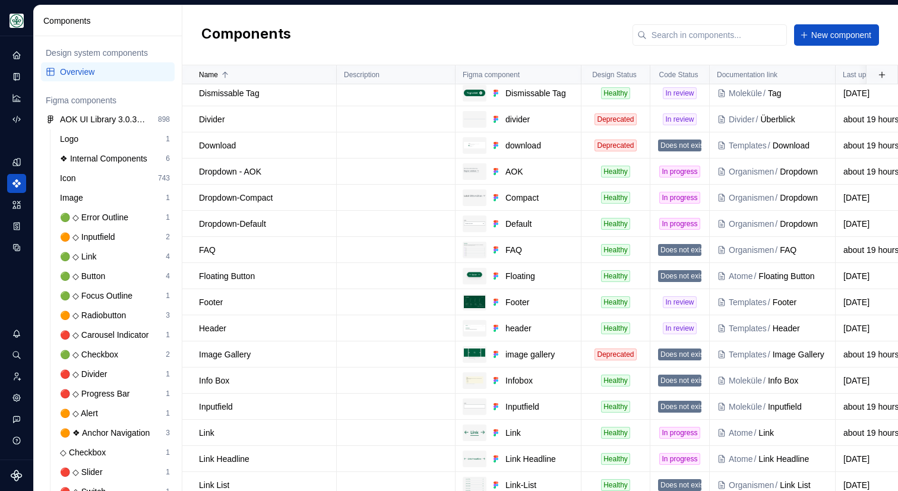
scroll to position [150, 0]
